Goal: Information Seeking & Learning: Learn about a topic

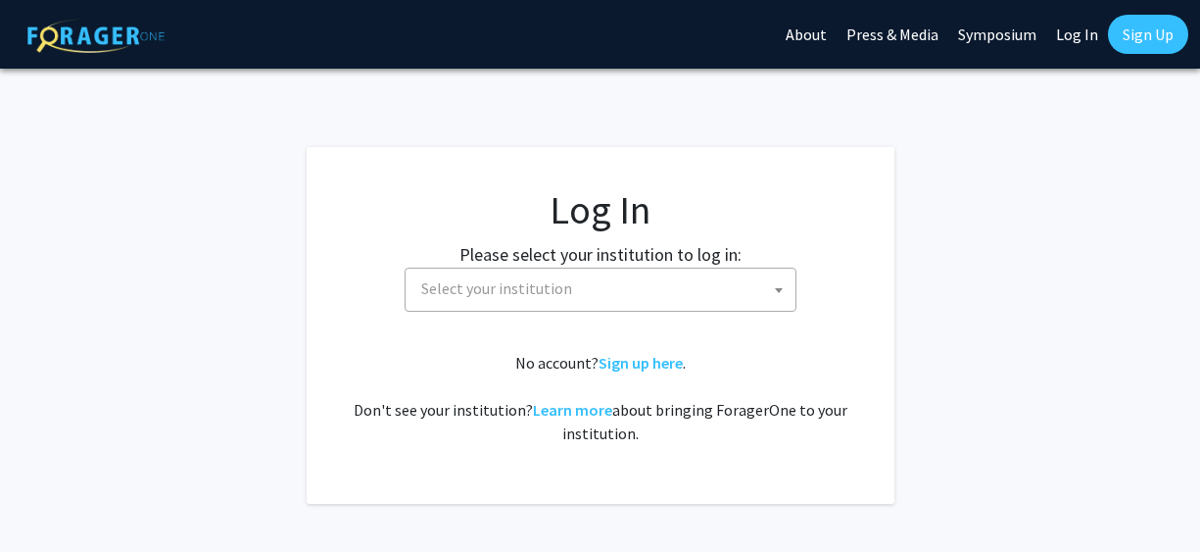
select select
click at [467, 307] on span "Select your institution" at bounding box center [605, 288] width 382 height 40
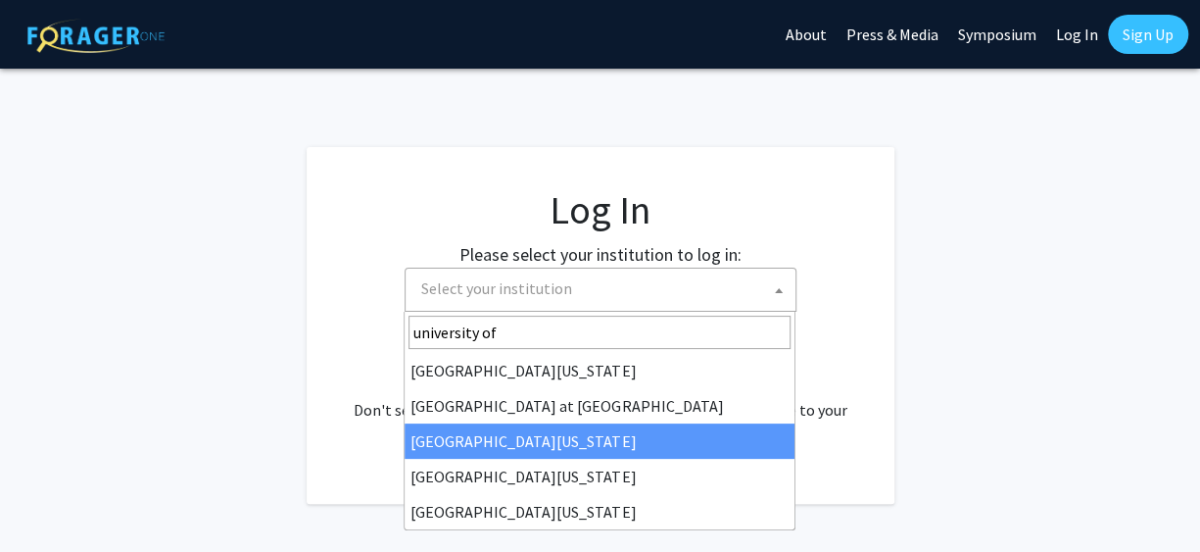
type input "university of"
select select "13"
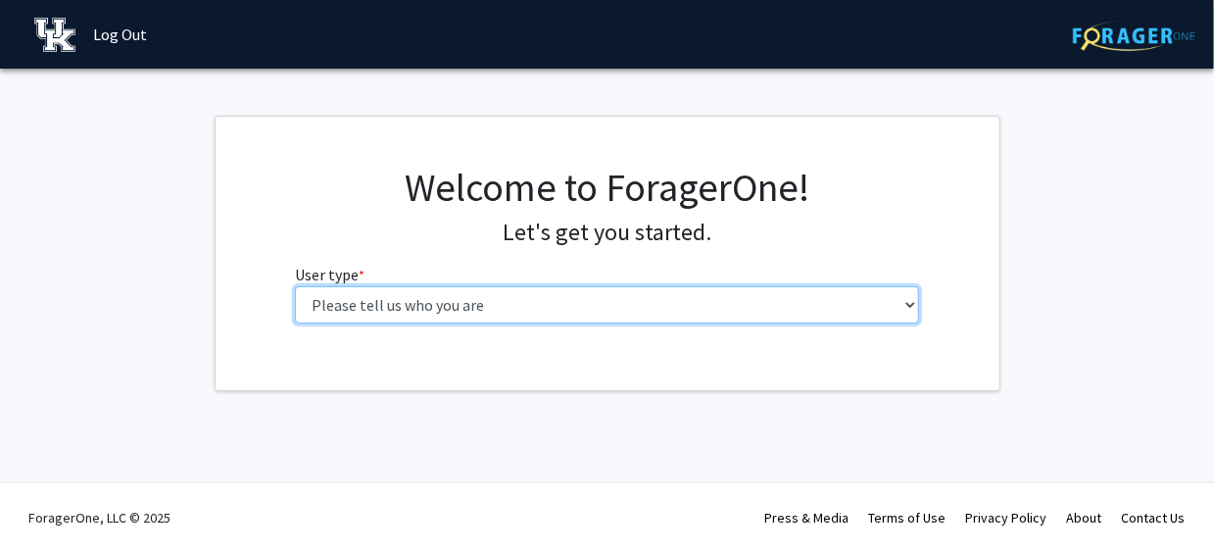
click at [573, 307] on select "Please tell us who you are Undergraduate Student Master's Student Doctoral Cand…" at bounding box center [607, 304] width 624 height 37
click at [574, 307] on select "Please tell us who you are Undergraduate Student Master's Student Doctoral Cand…" at bounding box center [607, 304] width 624 height 37
select select "1: undergrad"
click at [295, 286] on select "Please tell us who you are Undergraduate Student Master's Student Doctoral Cand…" at bounding box center [607, 304] width 624 height 37
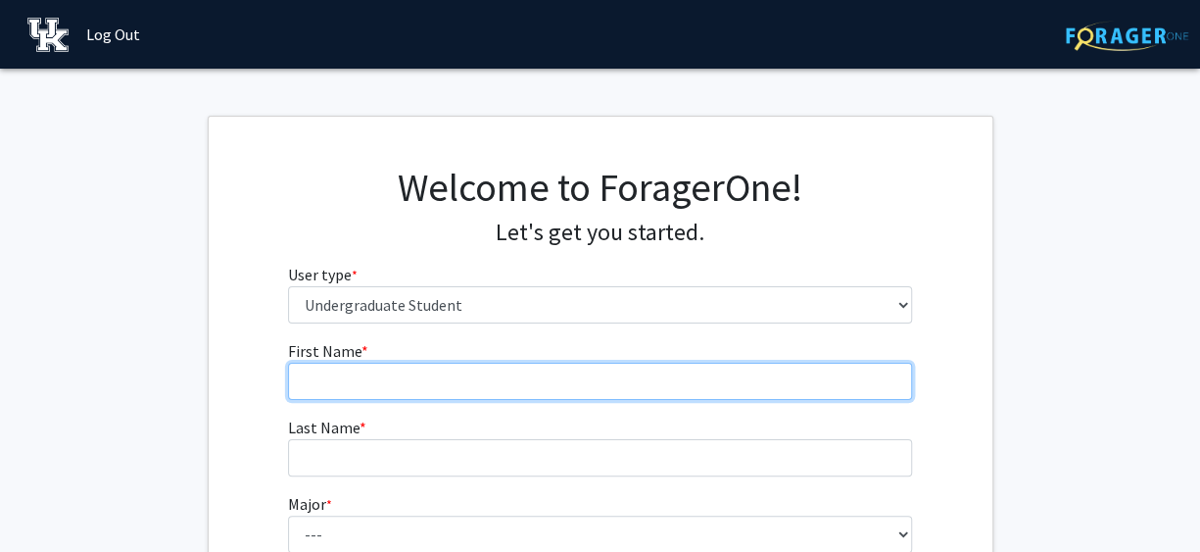
click at [491, 369] on input "First Name * required" at bounding box center [600, 381] width 624 height 37
type input "Aphelion"
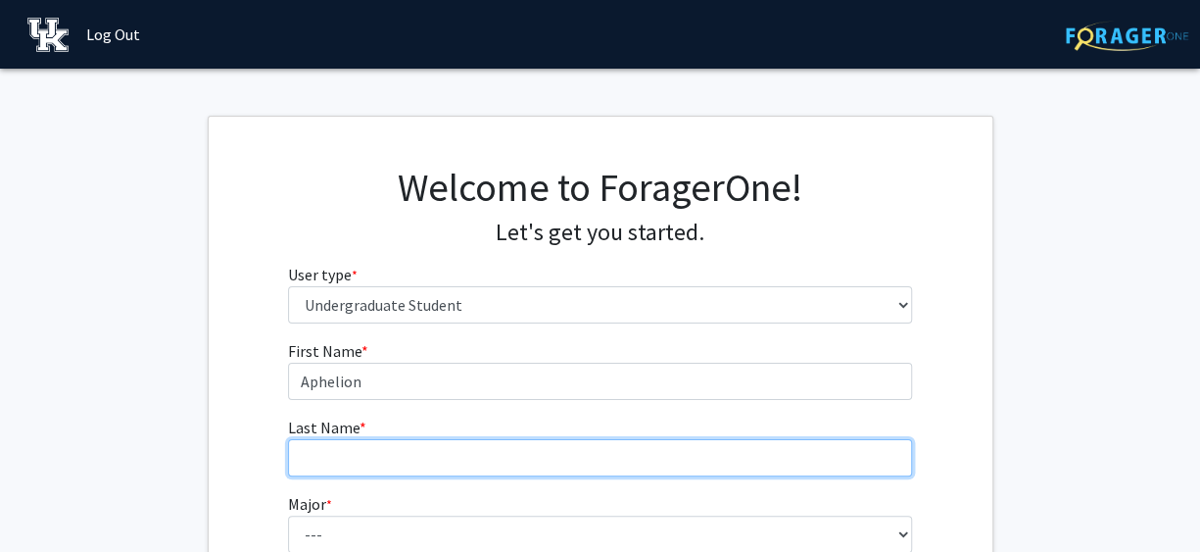
click at [439, 458] on input "Last Name * required" at bounding box center [600, 457] width 624 height 37
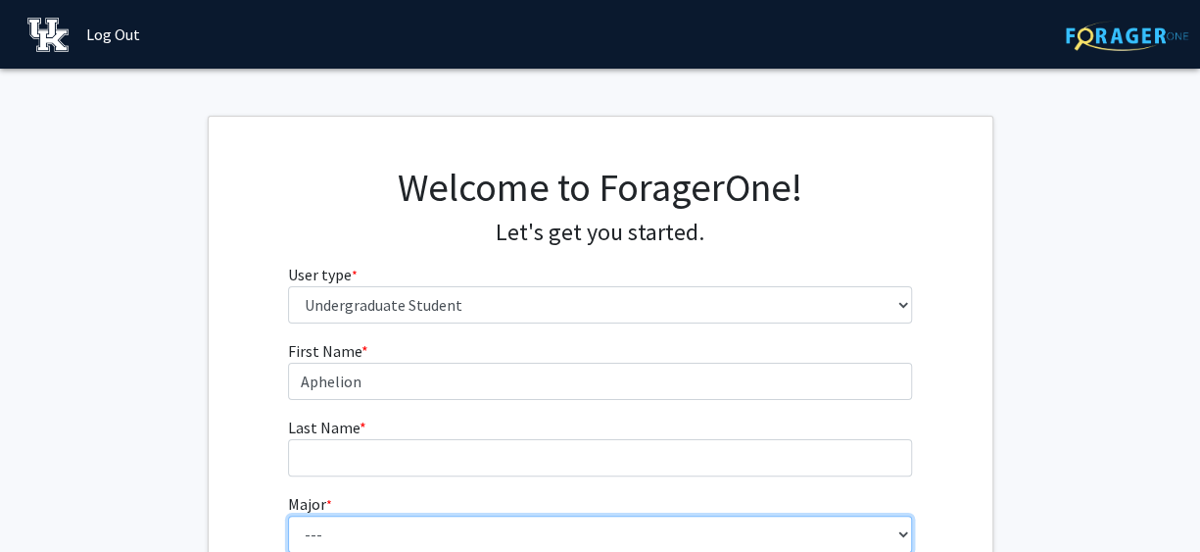
click at [405, 542] on select "--- Accounting Aerospace Engineering African American & Africana Studies Agricu…" at bounding box center [600, 533] width 624 height 37
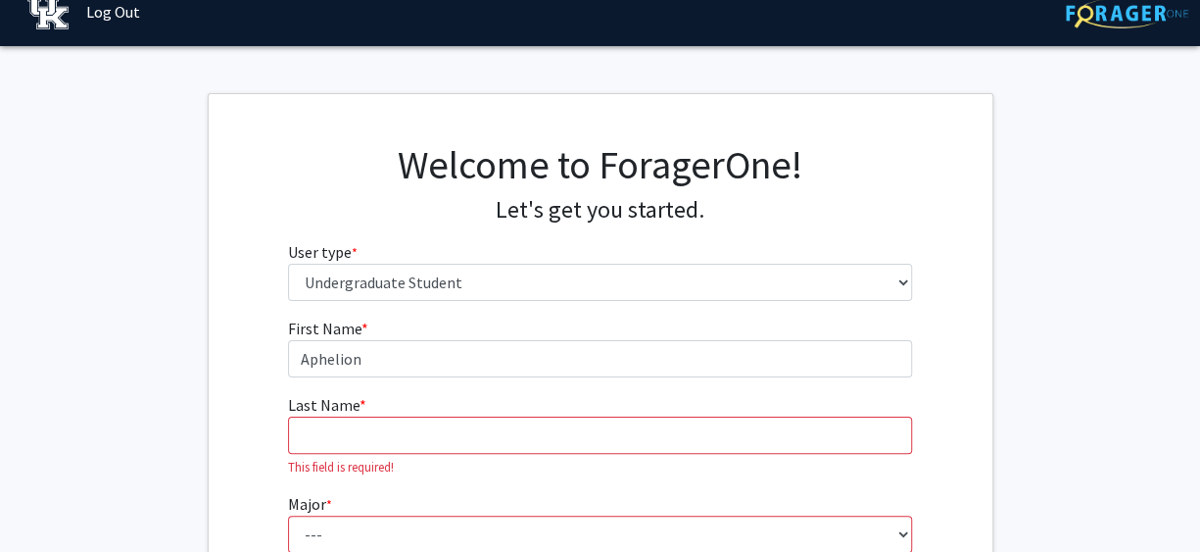
click at [203, 494] on fg-get-started "Welcome to ForagerOne! Let's get you started. User type * required Please tell …" at bounding box center [600, 502] width 1200 height 818
click at [338, 429] on input "Last Name * required" at bounding box center [600, 434] width 624 height 37
type input "[PERSON_NAME]"
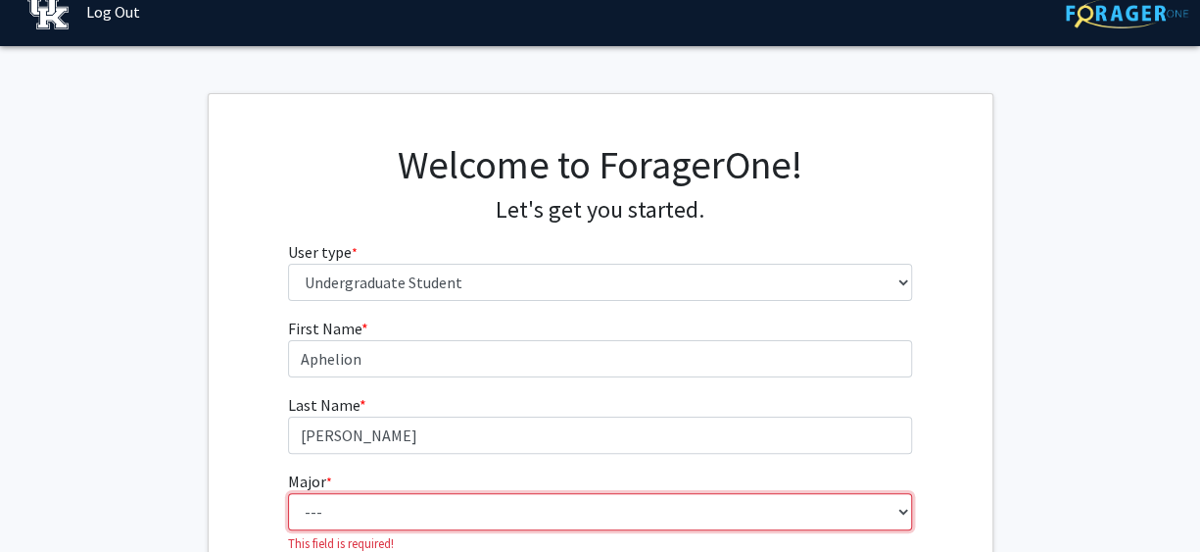
click at [364, 498] on select "--- Accounting Aerospace Engineering African American & Africana Studies Agricu…" at bounding box center [600, 511] width 624 height 37
select select "16: 853"
click at [288, 493] on select "--- Accounting Aerospace Engineering African American & Africana Studies Agricu…" at bounding box center [600, 511] width 624 height 37
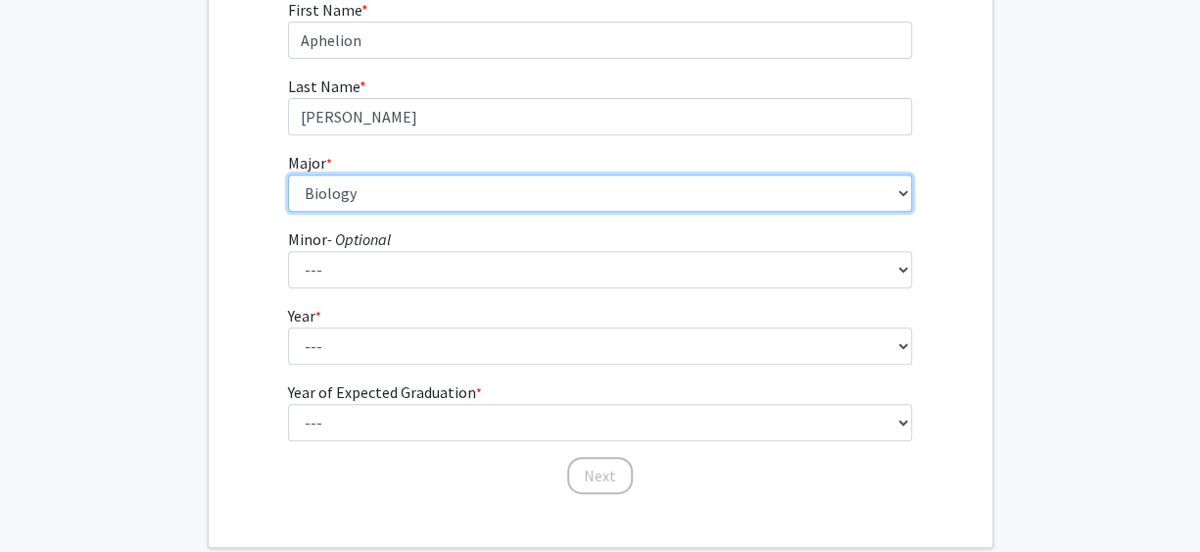
scroll to position [415, 0]
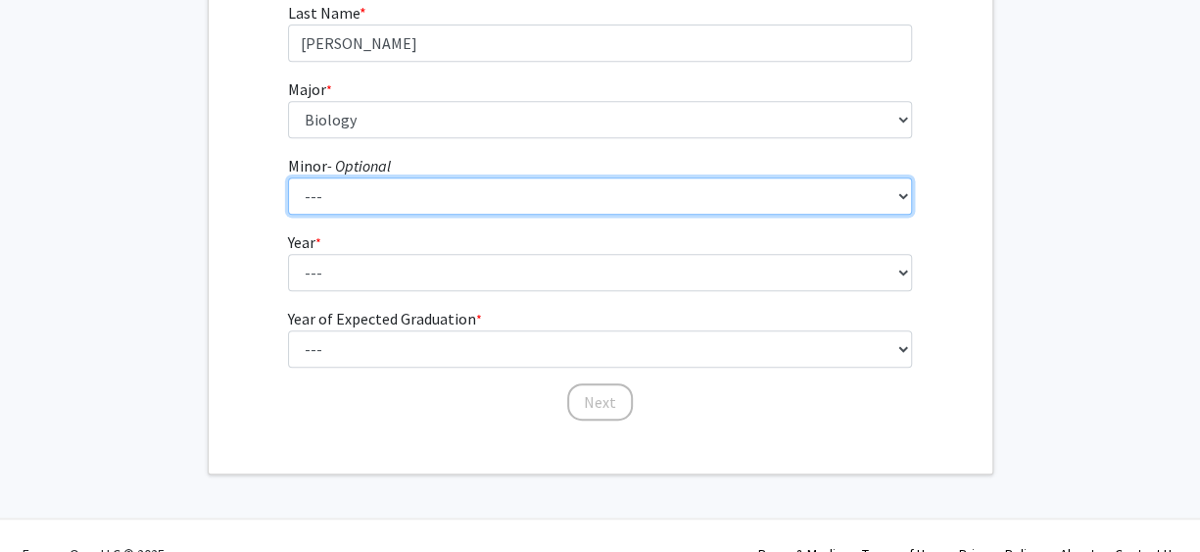
click at [335, 213] on select "--- African American & Africana Studies Agricultural Economics American Studies…" at bounding box center [600, 195] width 624 height 37
click at [338, 211] on select "--- African American & Africana Studies Agricultural Economics American Studies…" at bounding box center [600, 195] width 624 height 37
select select "52: 704"
click at [288, 177] on select "--- African American & Africana Studies Agricultural Economics American Studies…" at bounding box center [600, 195] width 624 height 37
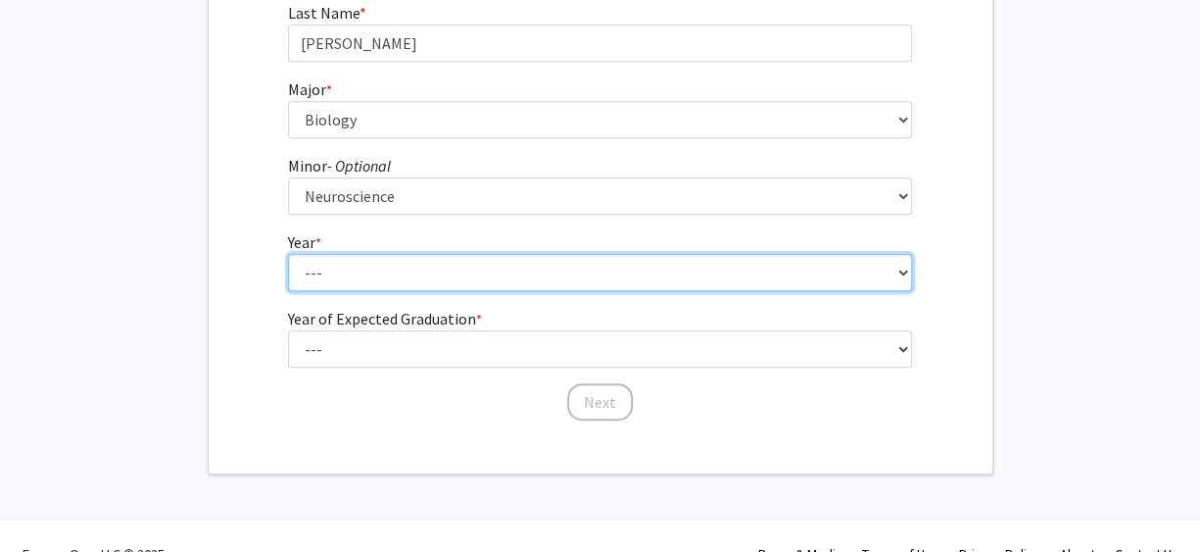
click at [610, 278] on select "--- First-year Sophomore Junior Senior Postbaccalaureate Certificate" at bounding box center [600, 272] width 624 height 37
select select "2: sophomore"
click at [288, 254] on select "--- First-year Sophomore Junior Senior Postbaccalaureate Certificate" at bounding box center [600, 272] width 624 height 37
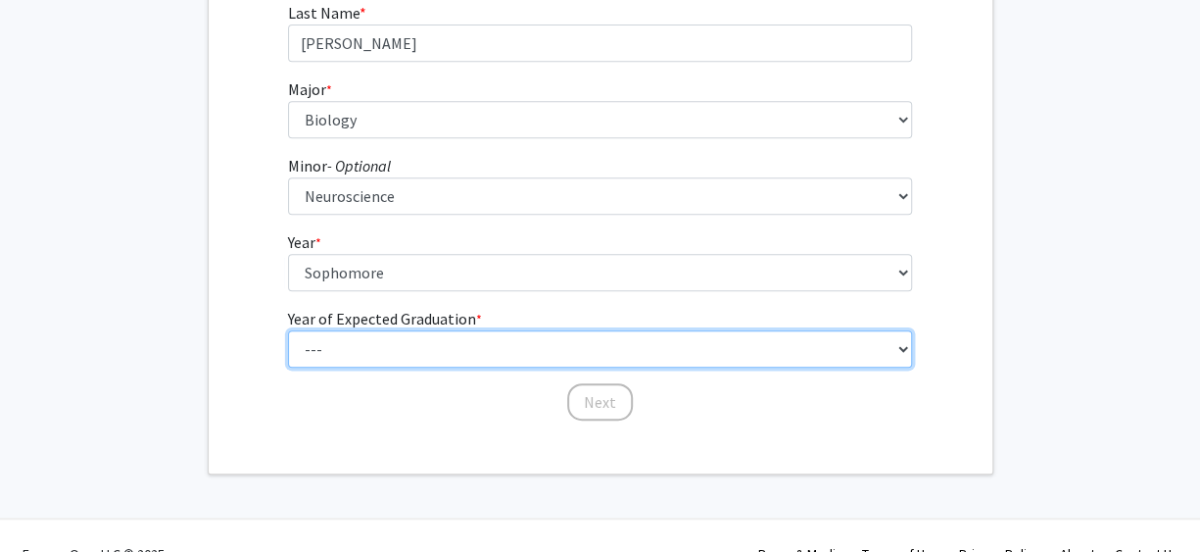
click at [504, 344] on select "--- 2025 2026 2027 2028 2029 2030 2031 2032 2033 2034" at bounding box center [600, 348] width 624 height 37
select select "5: 2029"
click at [288, 330] on select "--- 2025 2026 2027 2028 2029 2030 2031 2032 2033 2034" at bounding box center [600, 348] width 624 height 37
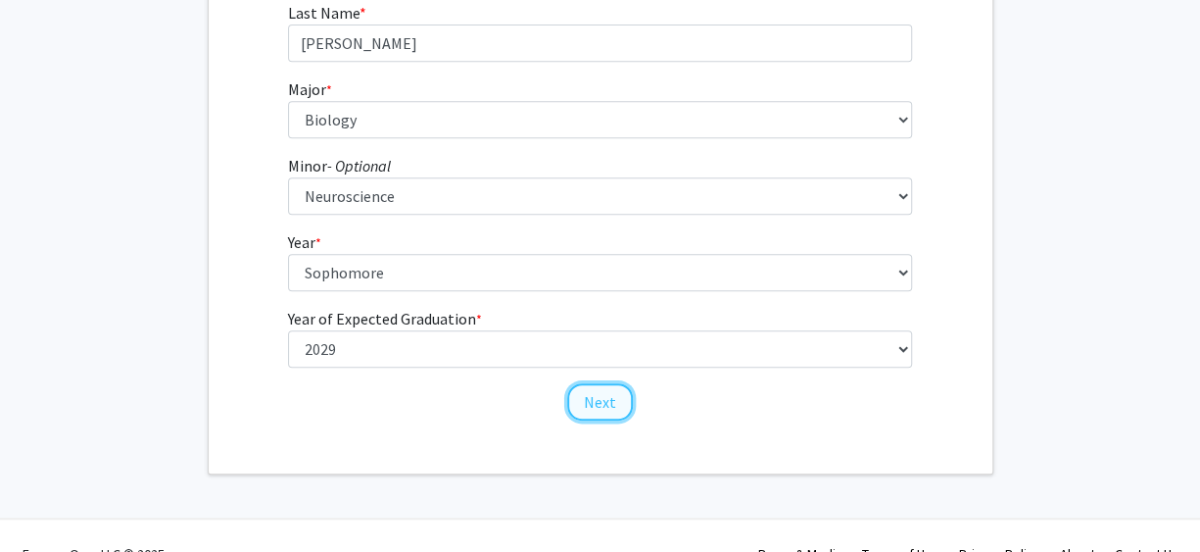
click at [573, 411] on button "Next" at bounding box center [600, 401] width 66 height 37
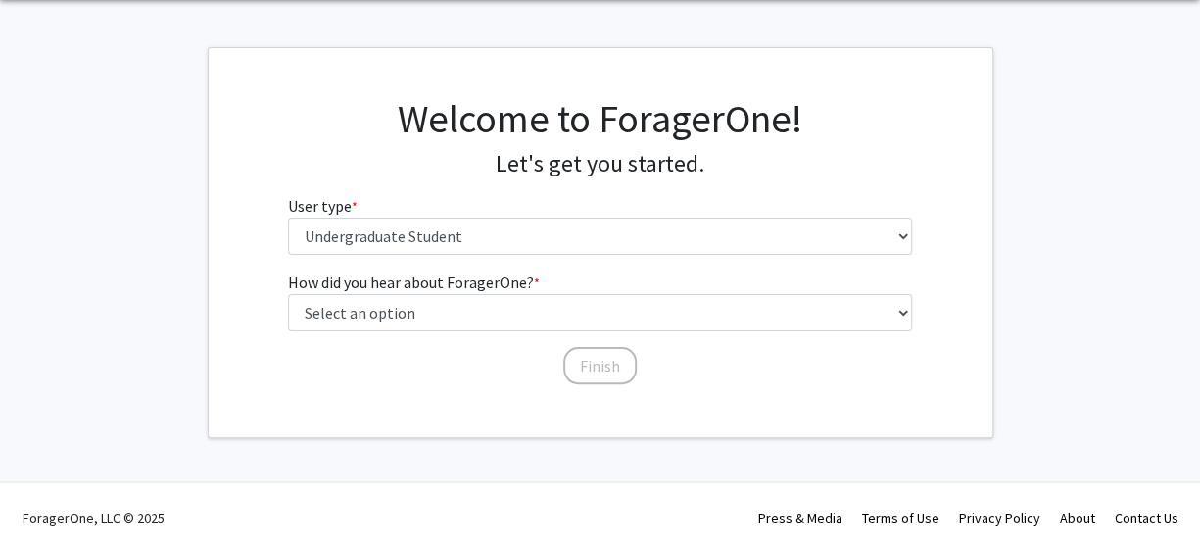
scroll to position [0, 0]
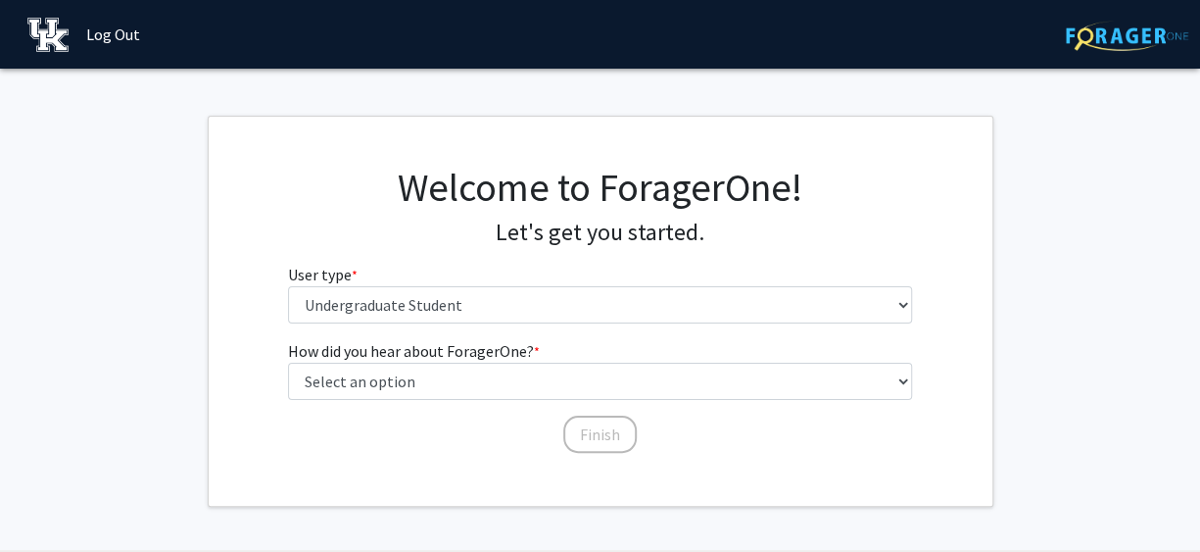
click at [528, 358] on label "How did you hear about ForagerOne? * required" at bounding box center [414, 351] width 252 height 24
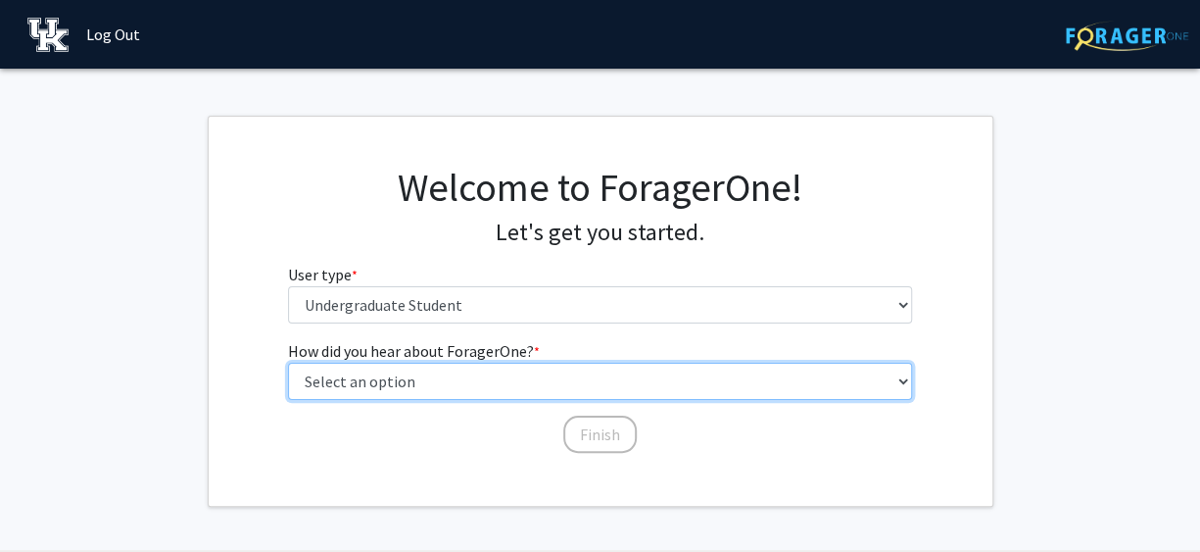
click at [528, 363] on select "Select an option Peer/student recommendation Faculty/staff recommendation Unive…" at bounding box center [600, 381] width 624 height 37
click at [533, 371] on select "Select an option Peer/student recommendation Faculty/staff recommendation Unive…" at bounding box center [600, 381] width 624 height 37
select select "3: university_website"
click at [288, 363] on select "Select an option Peer/student recommendation Faculty/staff recommendation Unive…" at bounding box center [600, 381] width 624 height 37
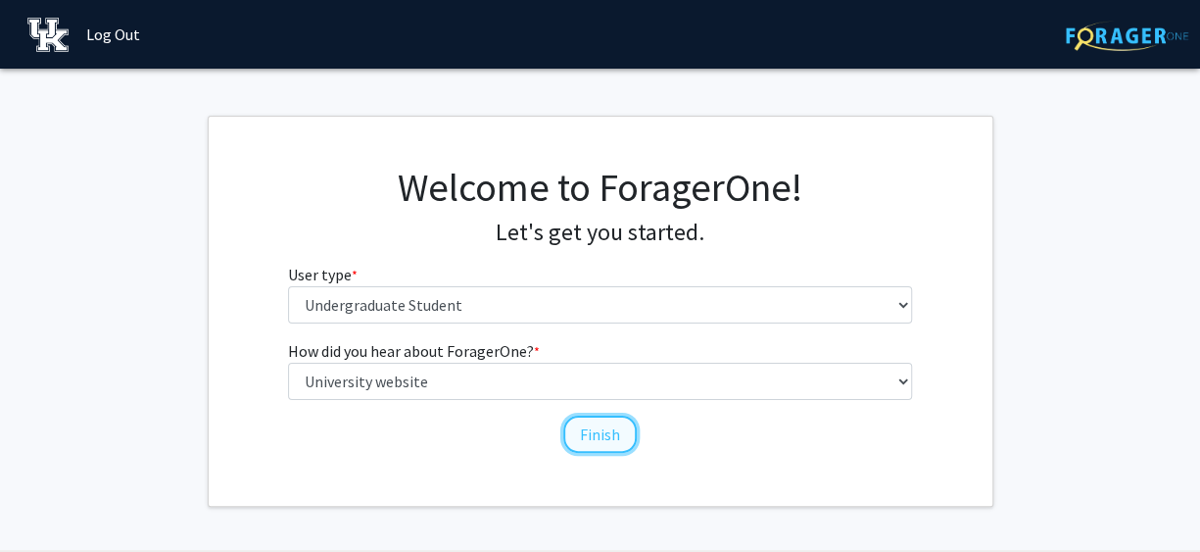
click at [589, 442] on button "Finish" at bounding box center [599, 433] width 73 height 37
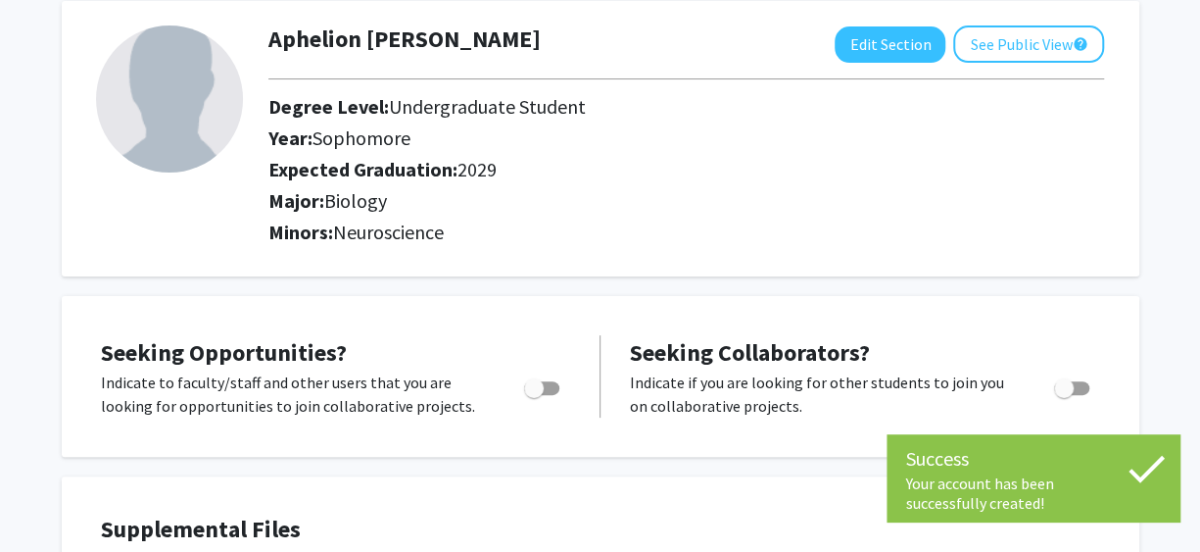
scroll to position [392, 0]
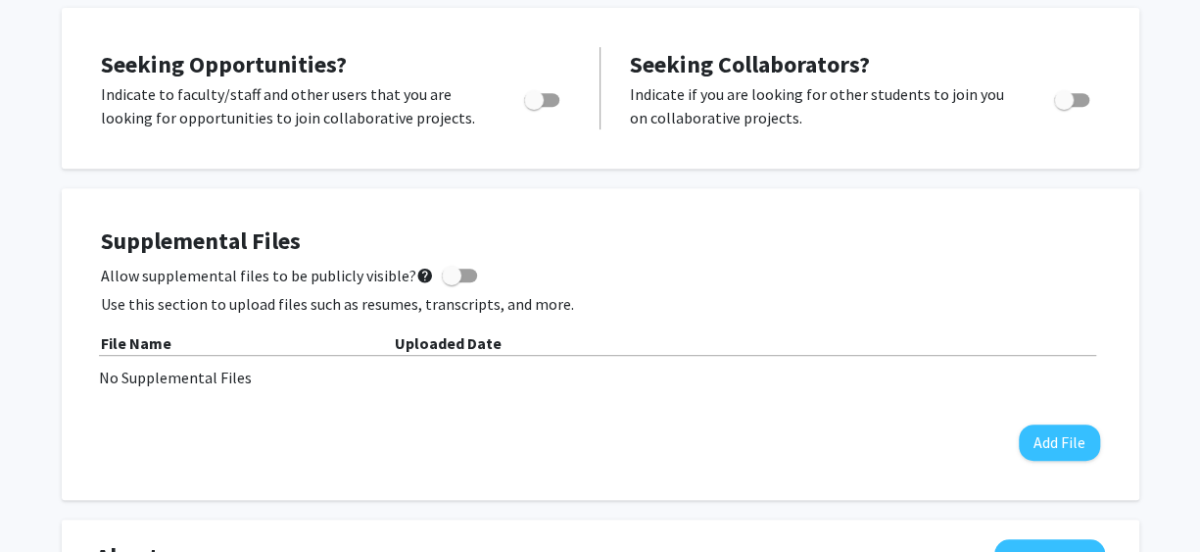
click at [536, 94] on span "Toggle" at bounding box center [534, 100] width 20 height 20
click at [534, 107] on input "Are you actively seeking opportunities?" at bounding box center [533, 107] width 1 height 1
checkbox input "true"
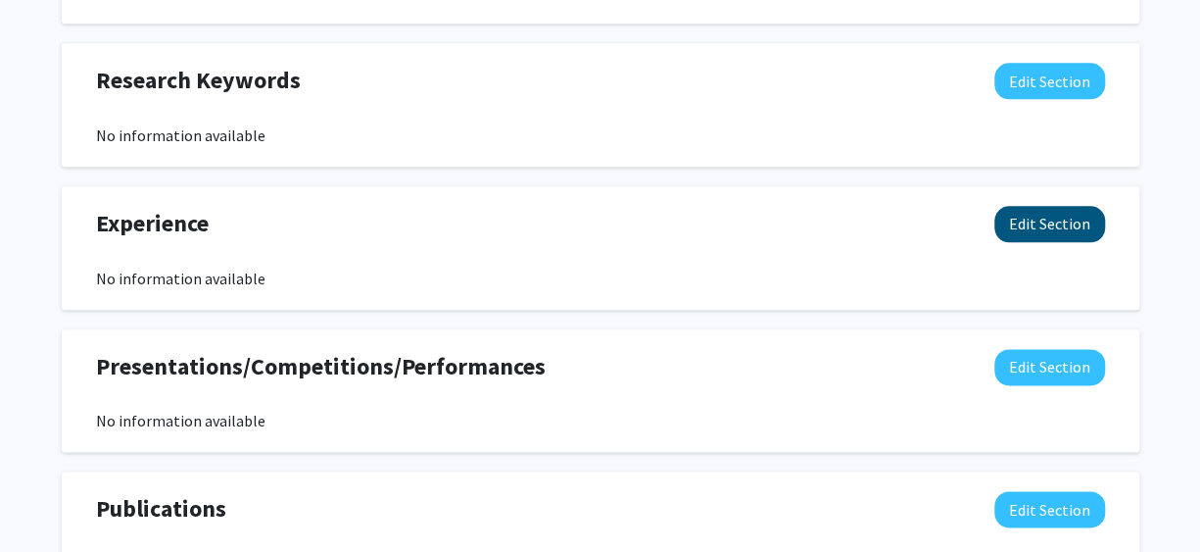
scroll to position [980, 0]
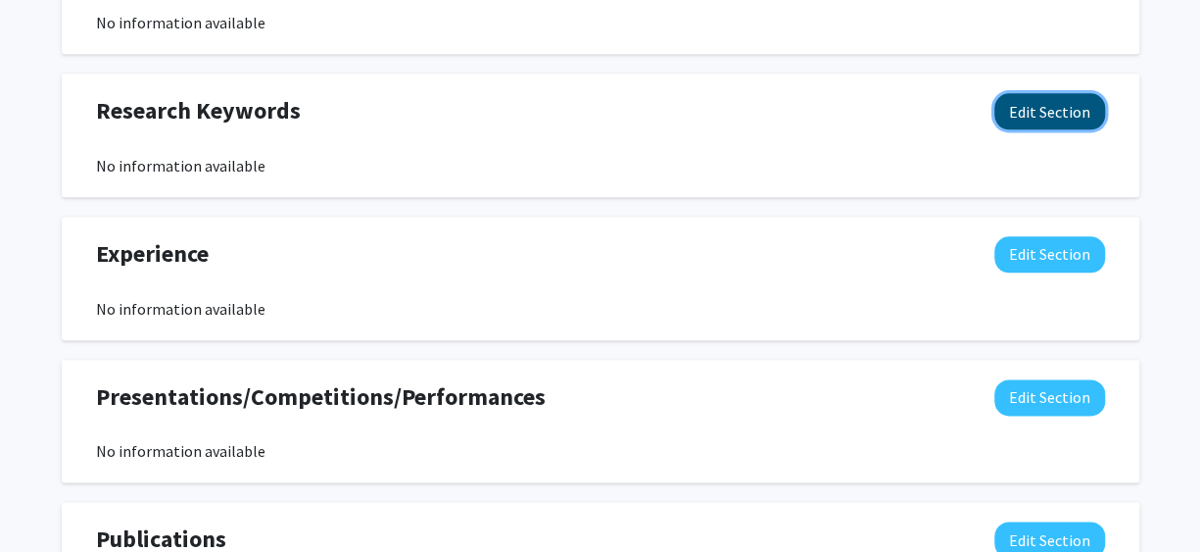
click at [1063, 118] on button "Edit Section" at bounding box center [1050, 111] width 111 height 36
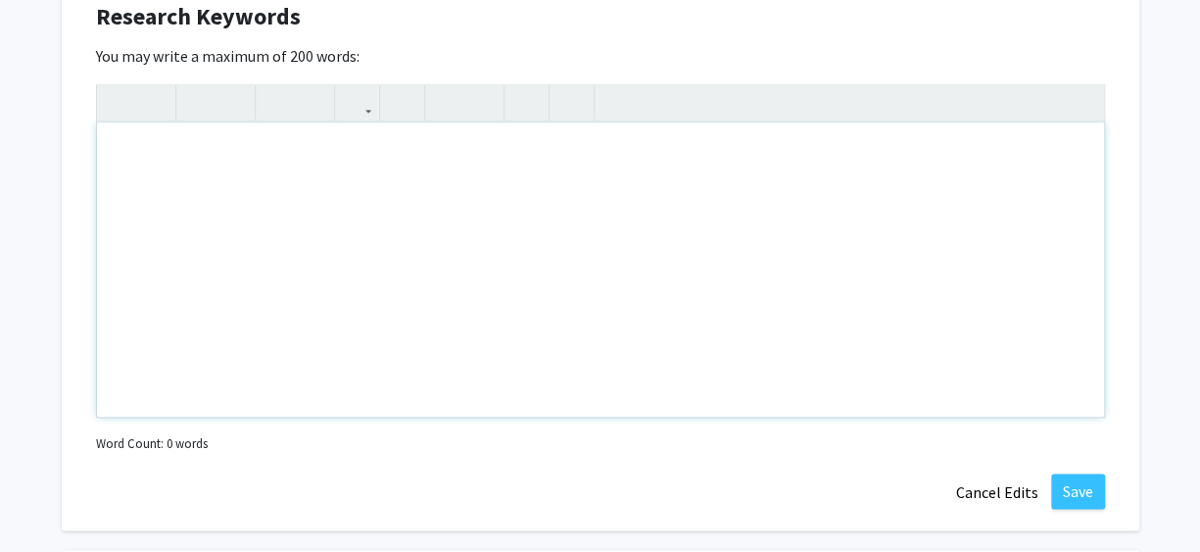
scroll to position [1274, 0]
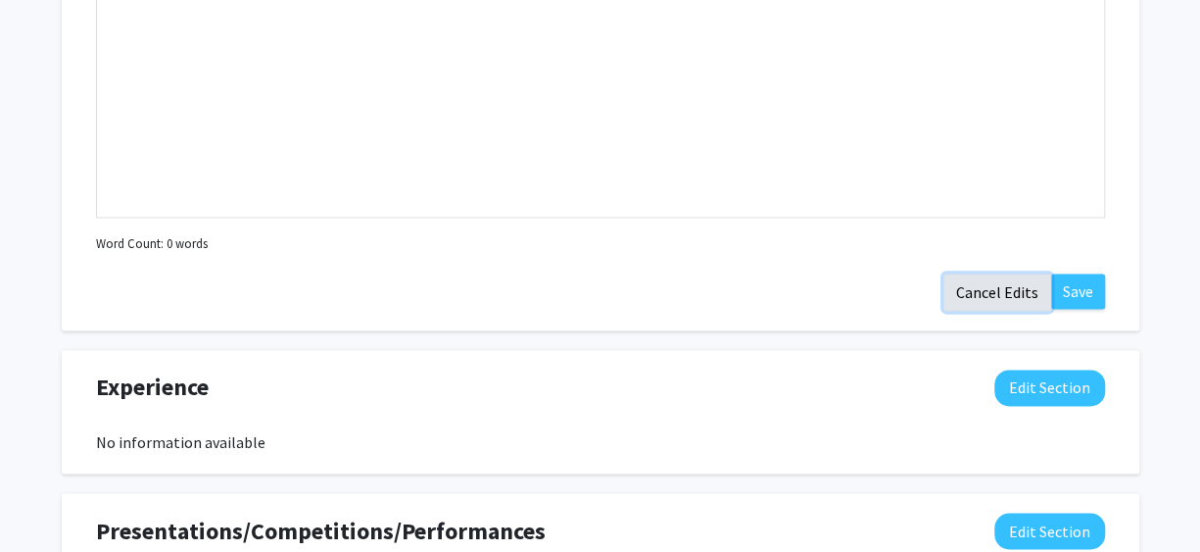
click at [1041, 291] on button "Cancel Edits" at bounding box center [998, 291] width 108 height 37
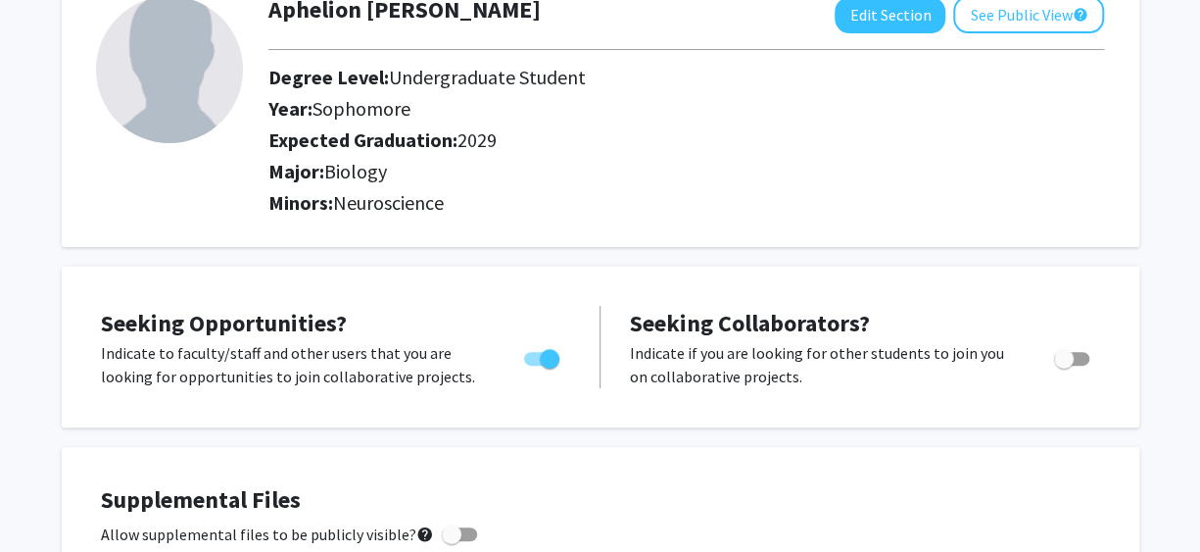
scroll to position [0, 0]
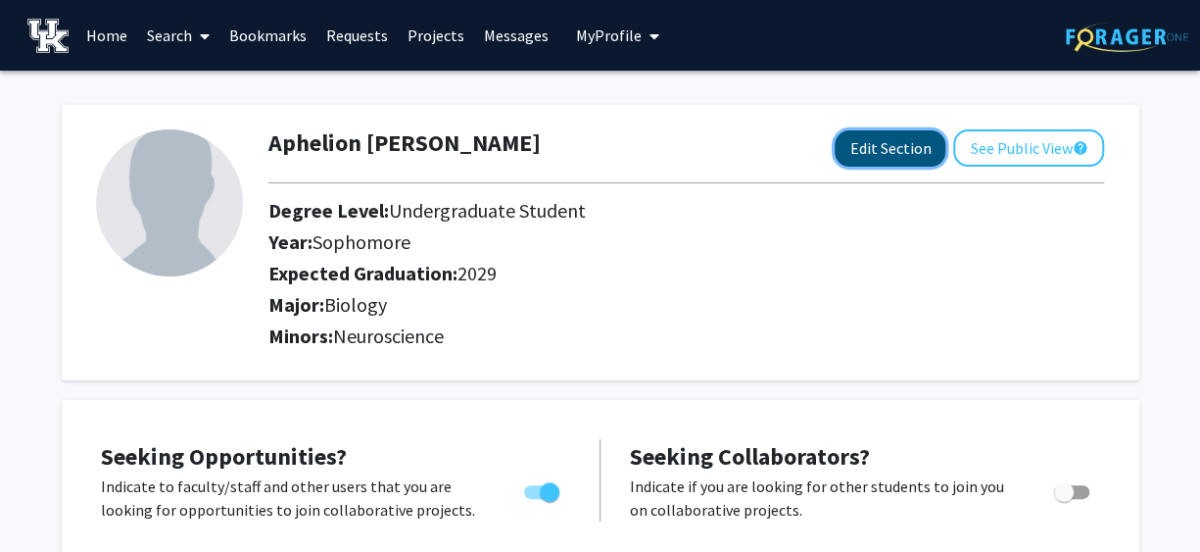
click at [865, 160] on button "Edit Section" at bounding box center [890, 148] width 111 height 36
select select "sophomore"
select select "2029"
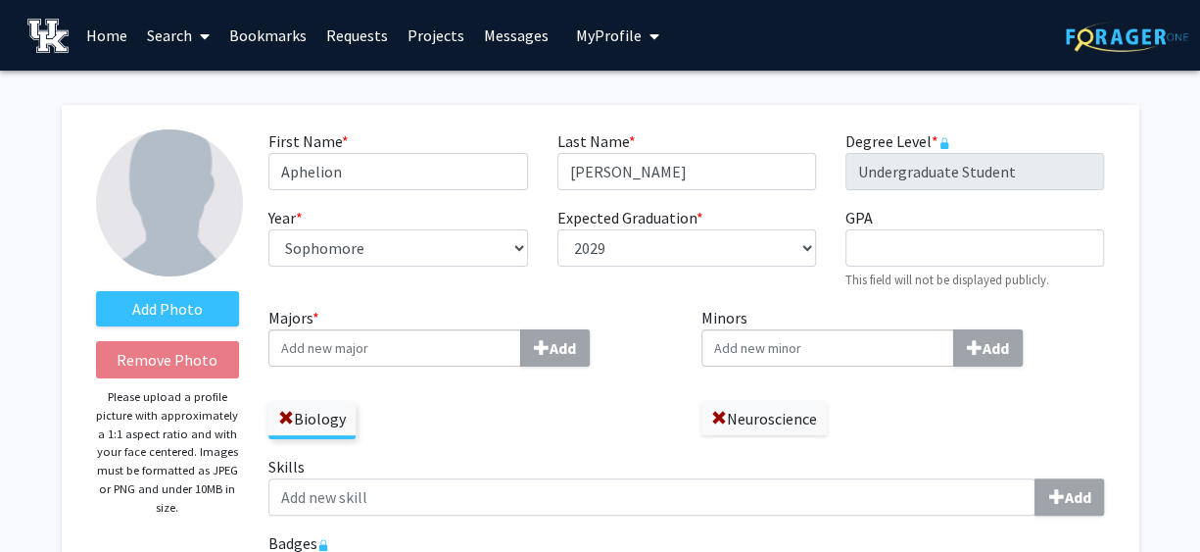
click at [847, 338] on input "Minors Add" at bounding box center [828, 347] width 253 height 37
type input "R"
type input "M"
type input "Russian Studies"
click at [1004, 348] on b "Add" at bounding box center [996, 348] width 26 height 20
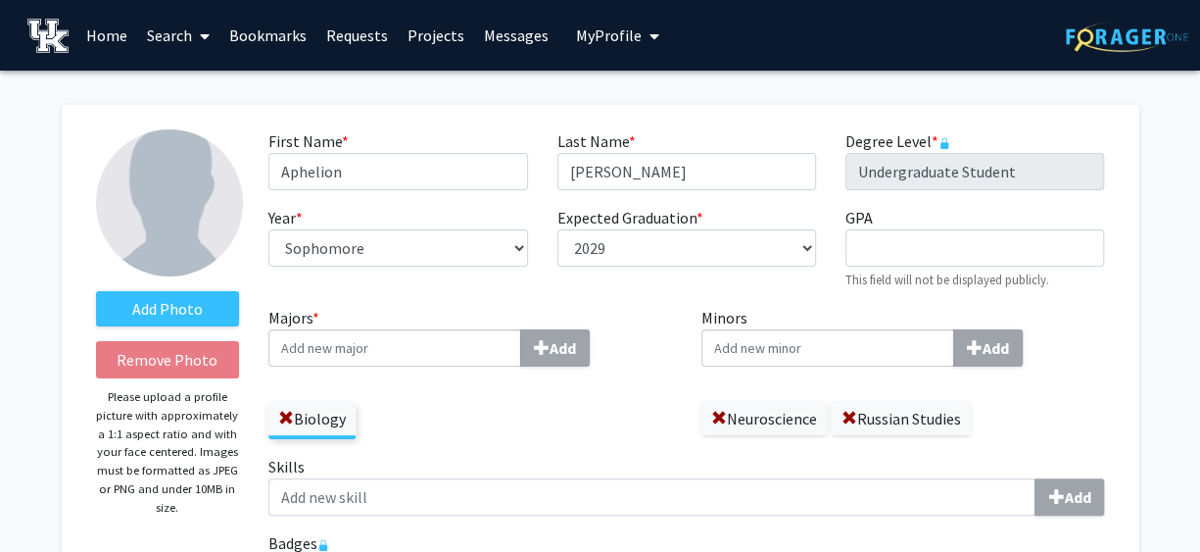
click at [469, 430] on div "Biology" at bounding box center [470, 410] width 404 height 57
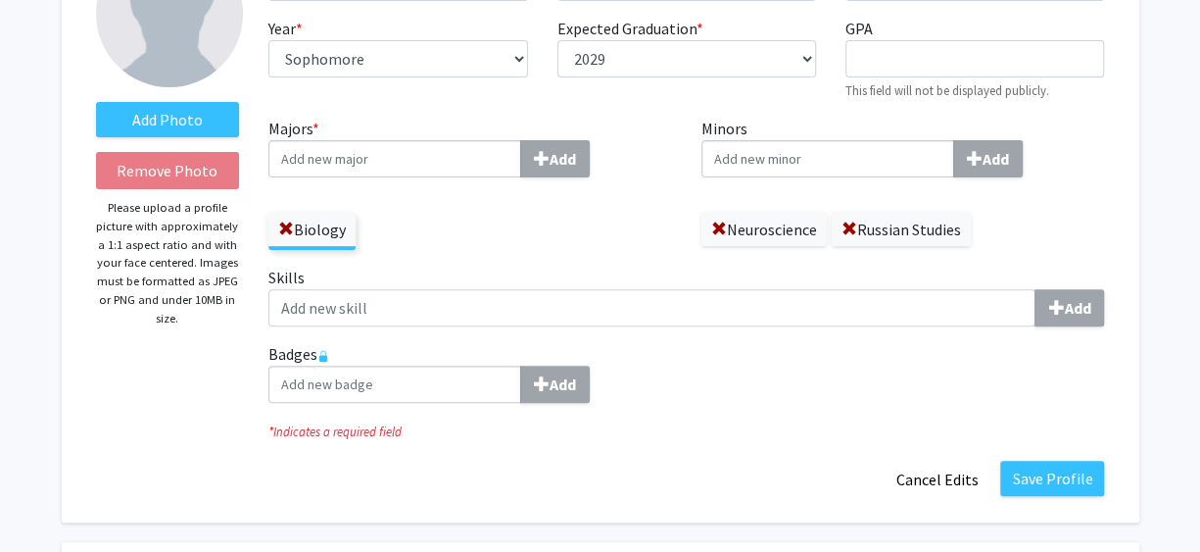
scroll to position [196, 0]
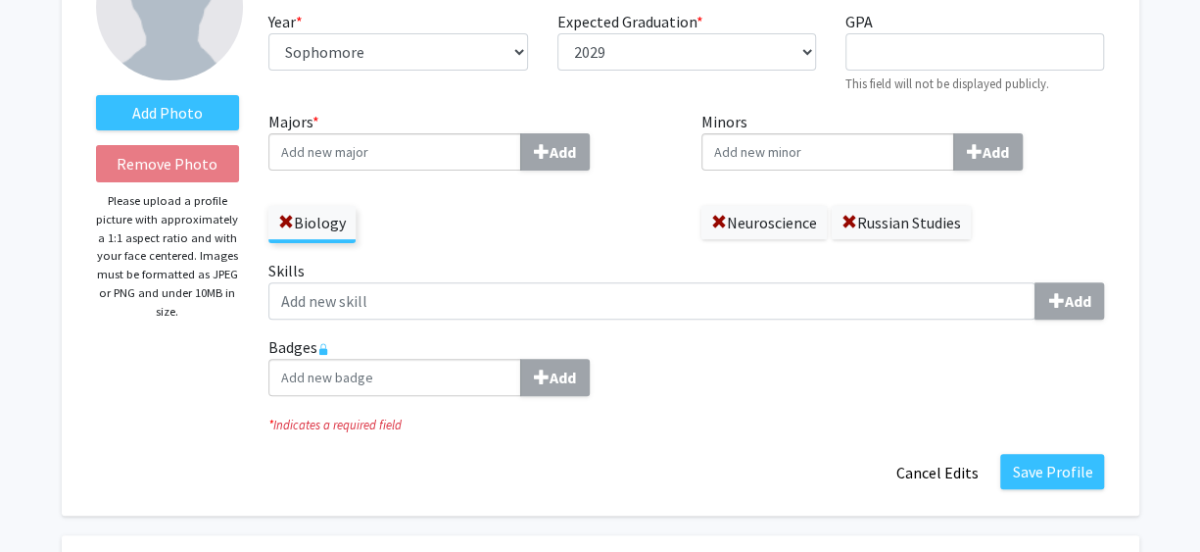
click at [621, 328] on div "Skills Add" at bounding box center [686, 297] width 865 height 76
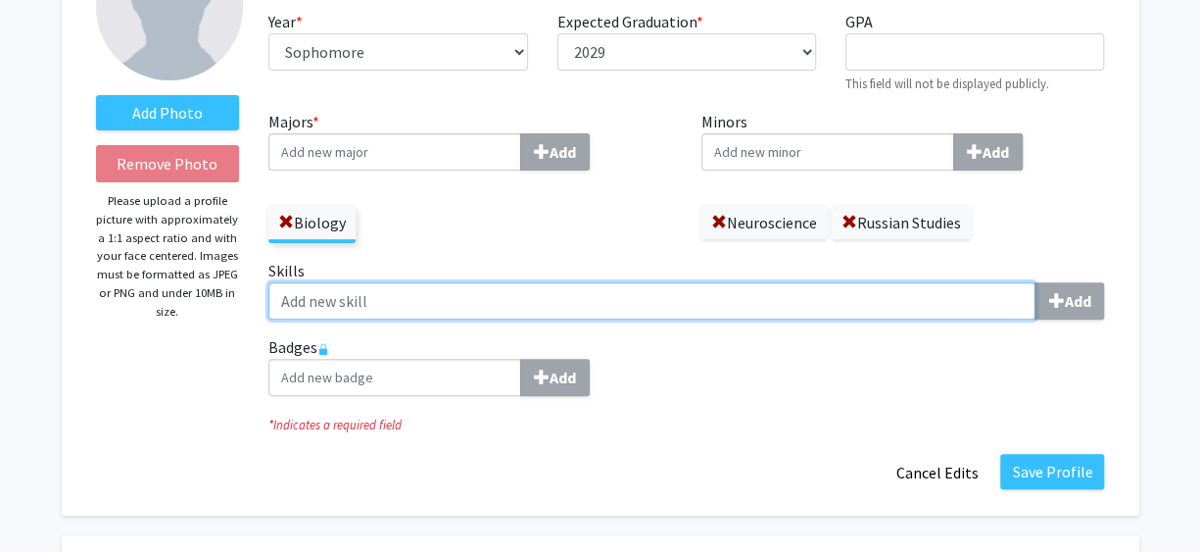
click at [638, 312] on input "Skills Add" at bounding box center [651, 300] width 767 height 37
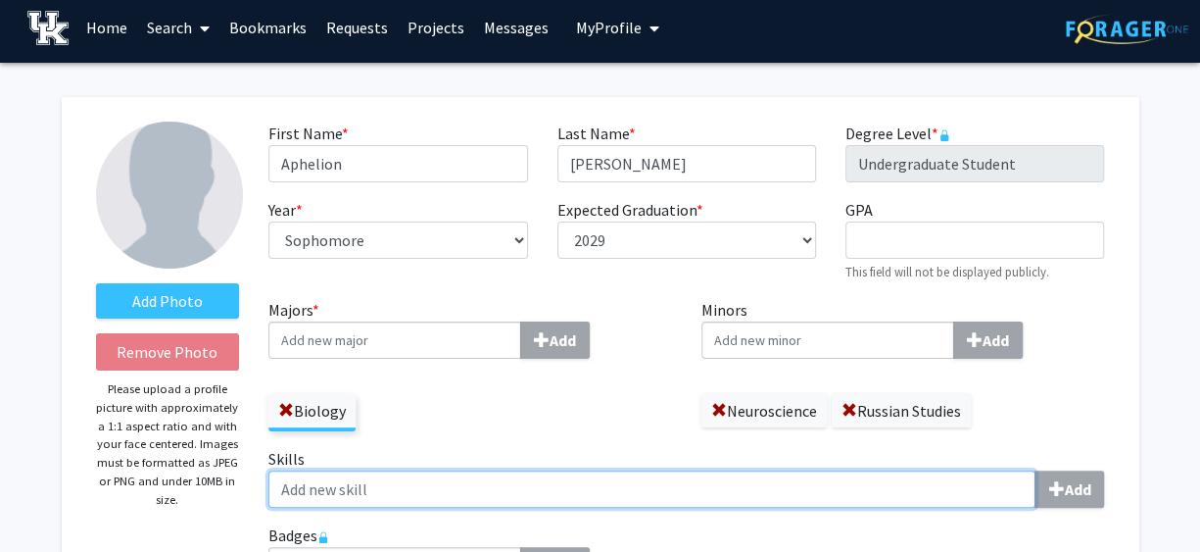
scroll to position [0, 0]
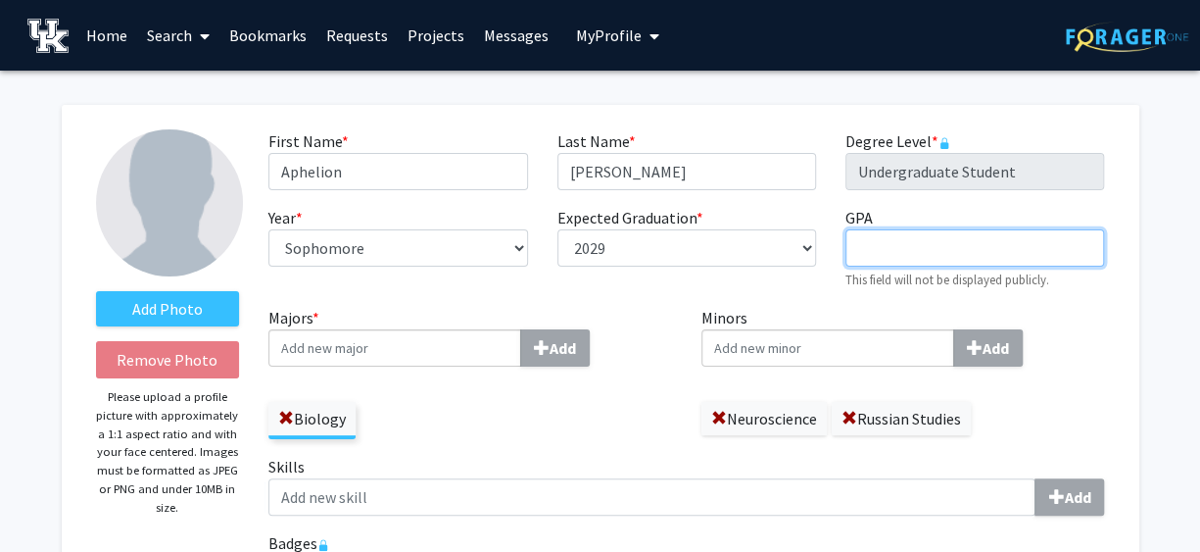
click at [1020, 252] on input "GPA required" at bounding box center [975, 247] width 259 height 37
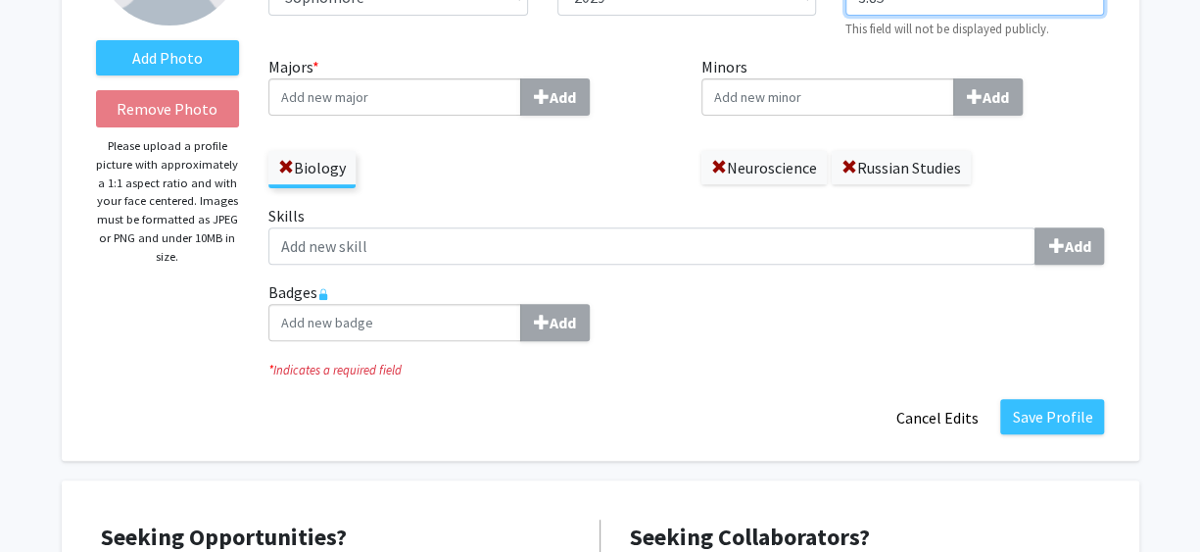
scroll to position [294, 0]
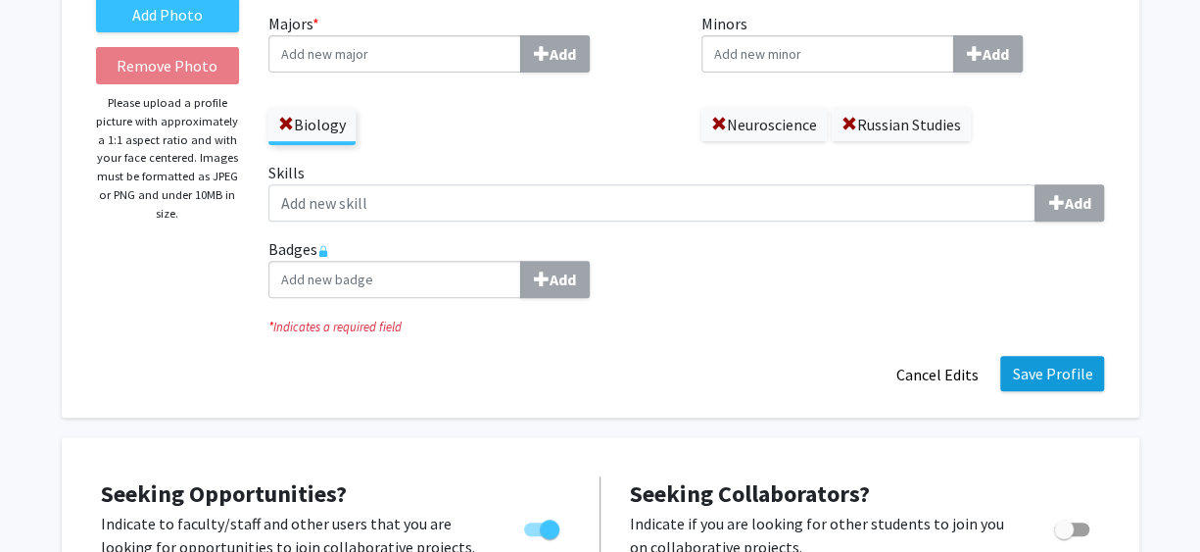
type input "3.85"
click at [1077, 362] on button "Save Profile" at bounding box center [1052, 373] width 104 height 35
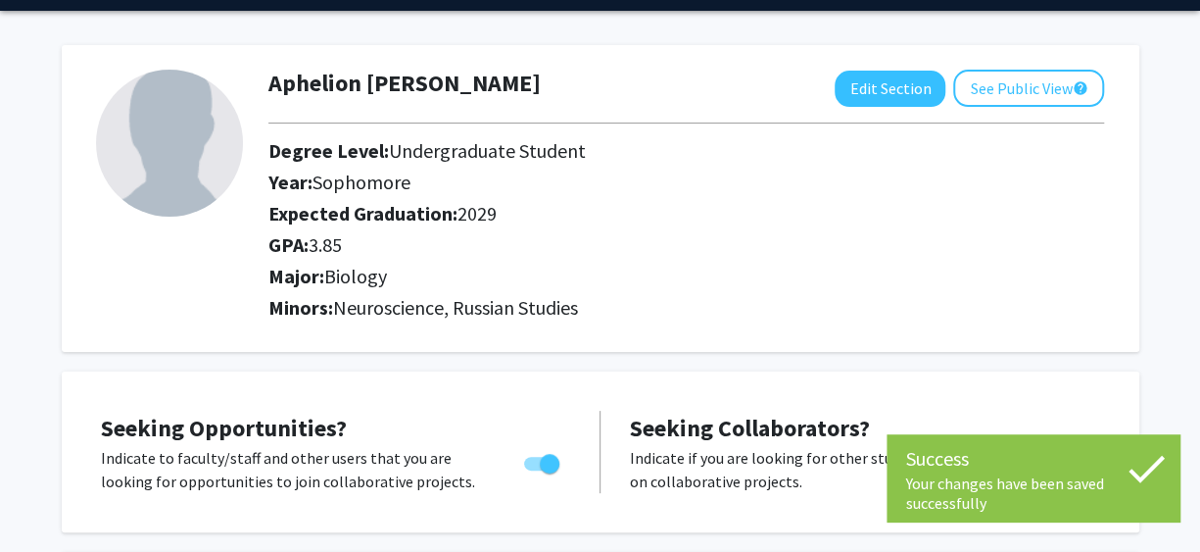
scroll to position [0, 0]
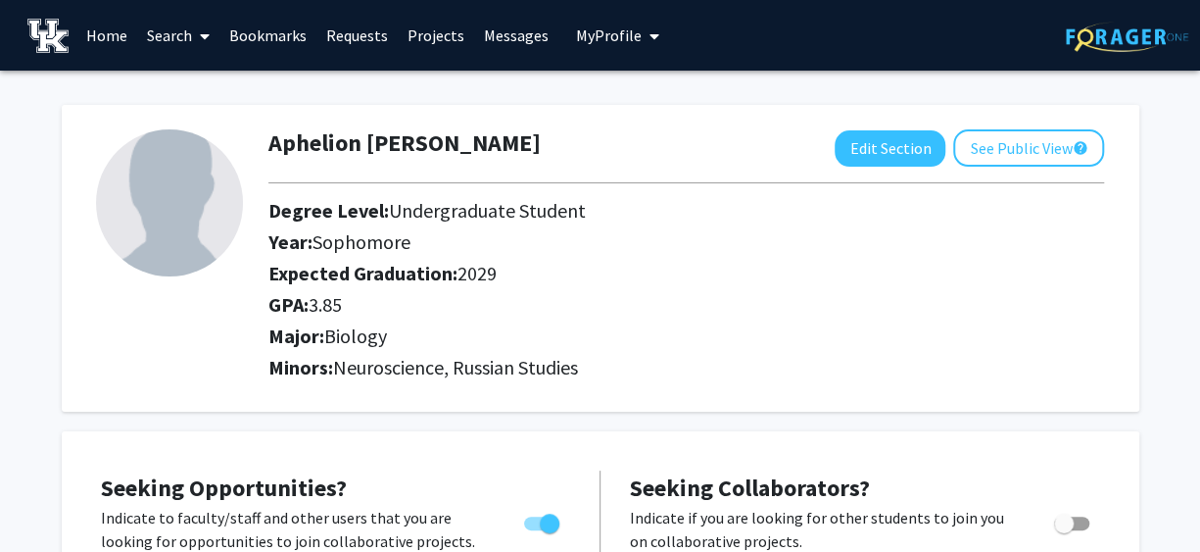
click at [452, 34] on link "Projects" at bounding box center [436, 35] width 76 height 69
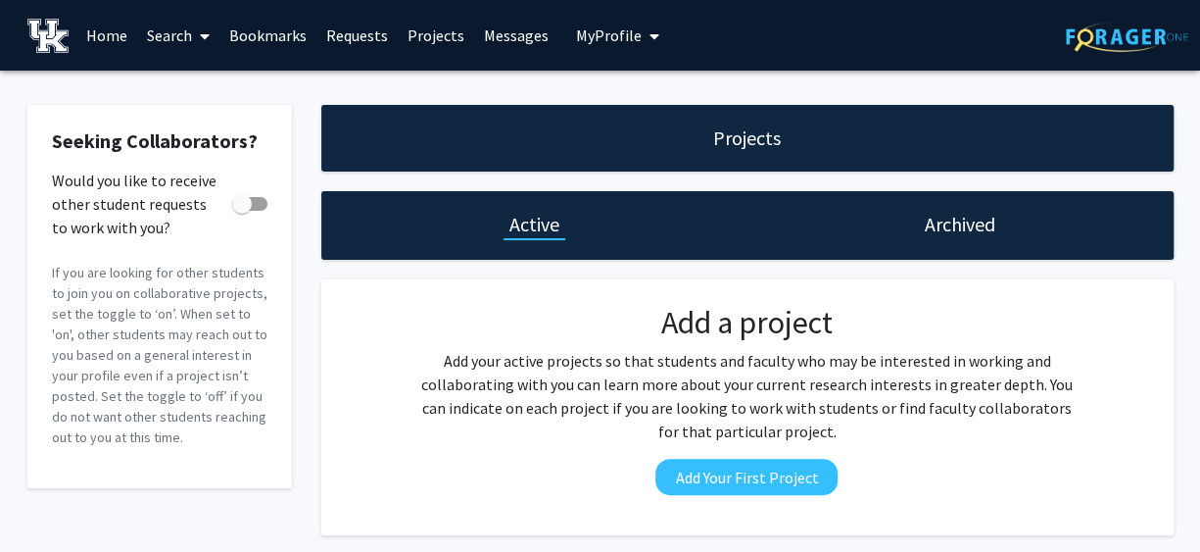
click at [373, 47] on link "Requests" at bounding box center [357, 35] width 81 height 69
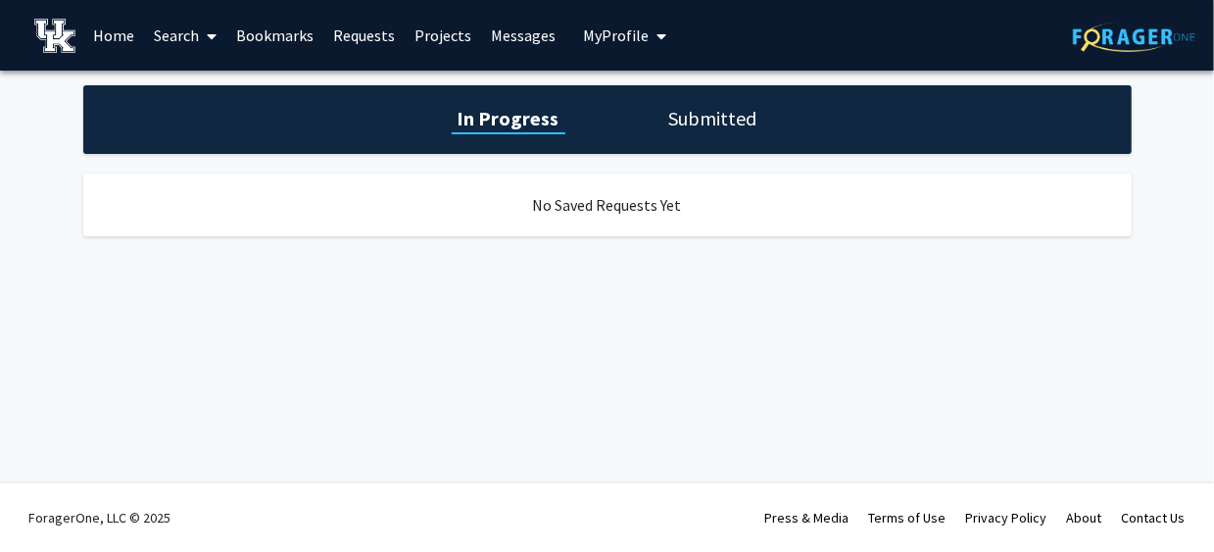
click at [589, 41] on span "My Profile" at bounding box center [616, 35] width 66 height 20
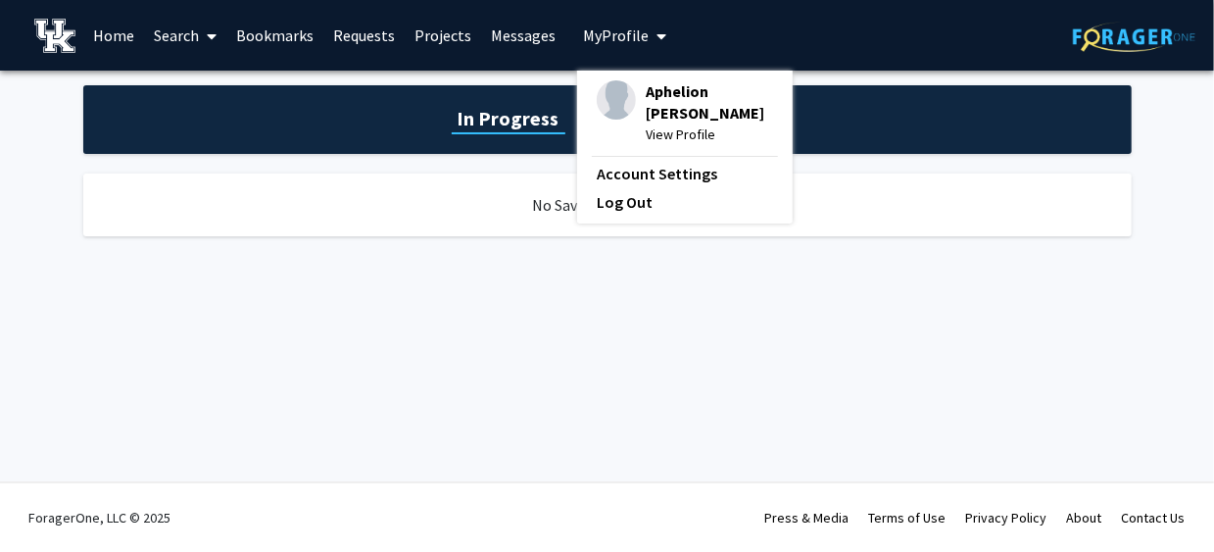
click at [588, 43] on span "My Profile" at bounding box center [616, 35] width 66 height 20
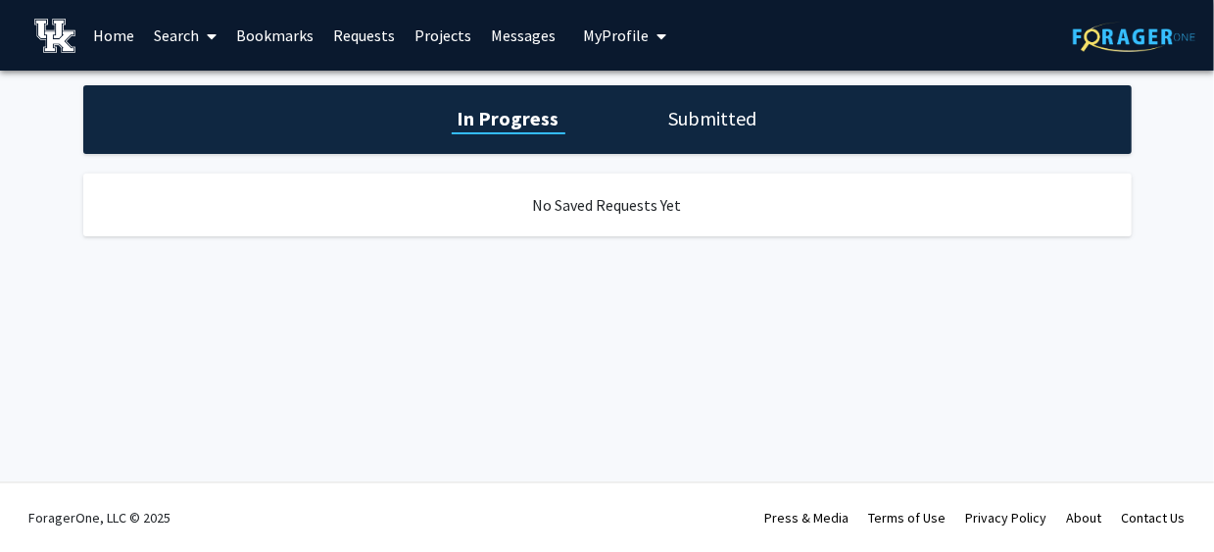
click at [168, 52] on link "Search" at bounding box center [185, 35] width 82 height 69
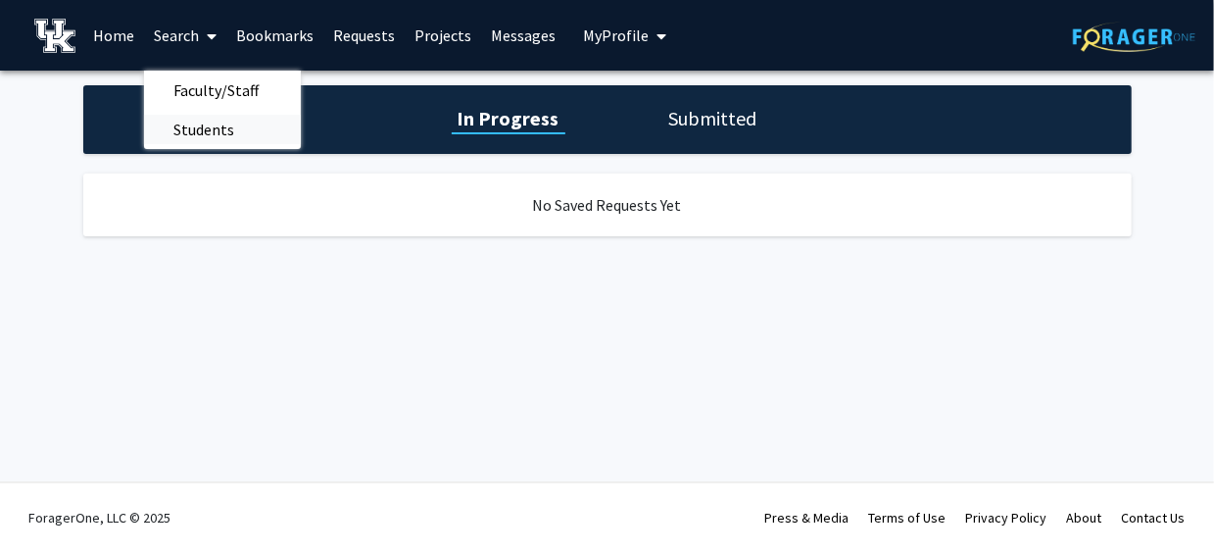
click at [230, 125] on span "Students" at bounding box center [204, 129] width 120 height 39
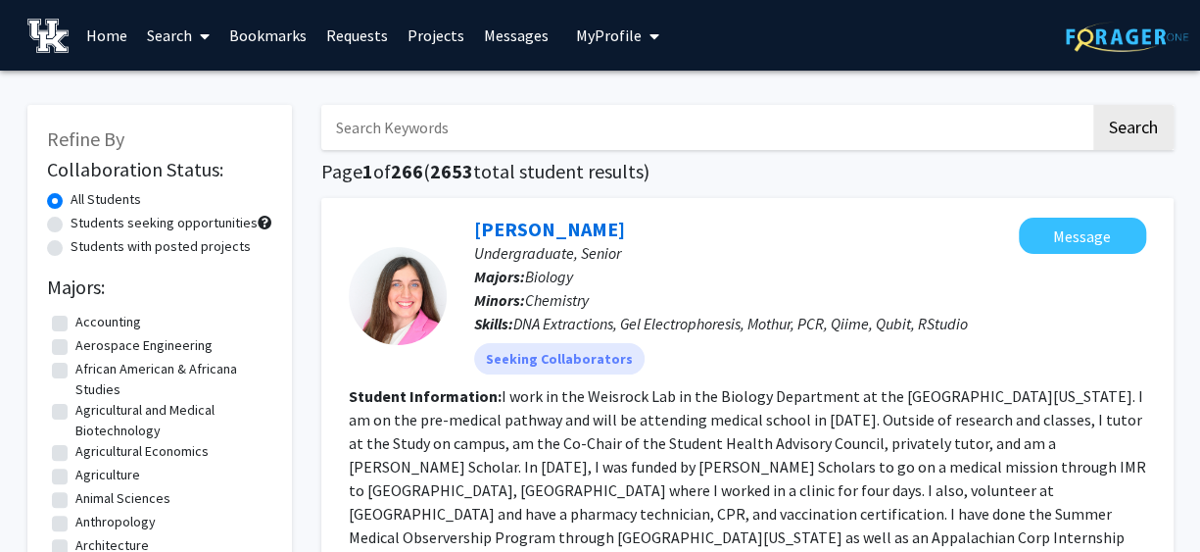
click at [203, 46] on span at bounding box center [201, 36] width 18 height 69
click at [225, 93] on span "Faculty/Staff" at bounding box center [209, 90] width 144 height 39
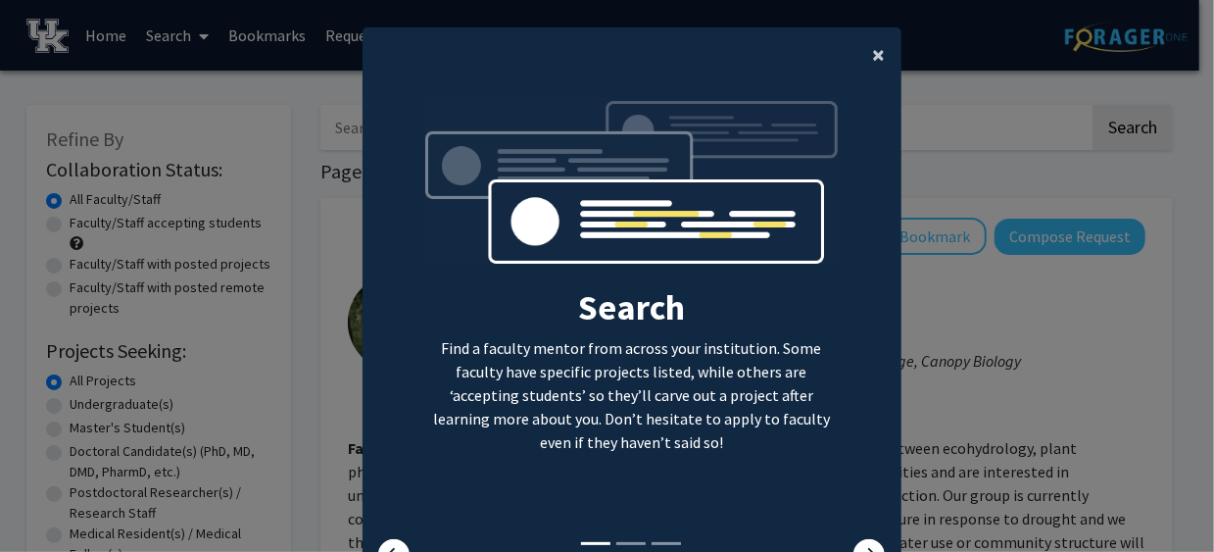
click at [877, 56] on span "×" at bounding box center [879, 54] width 13 height 30
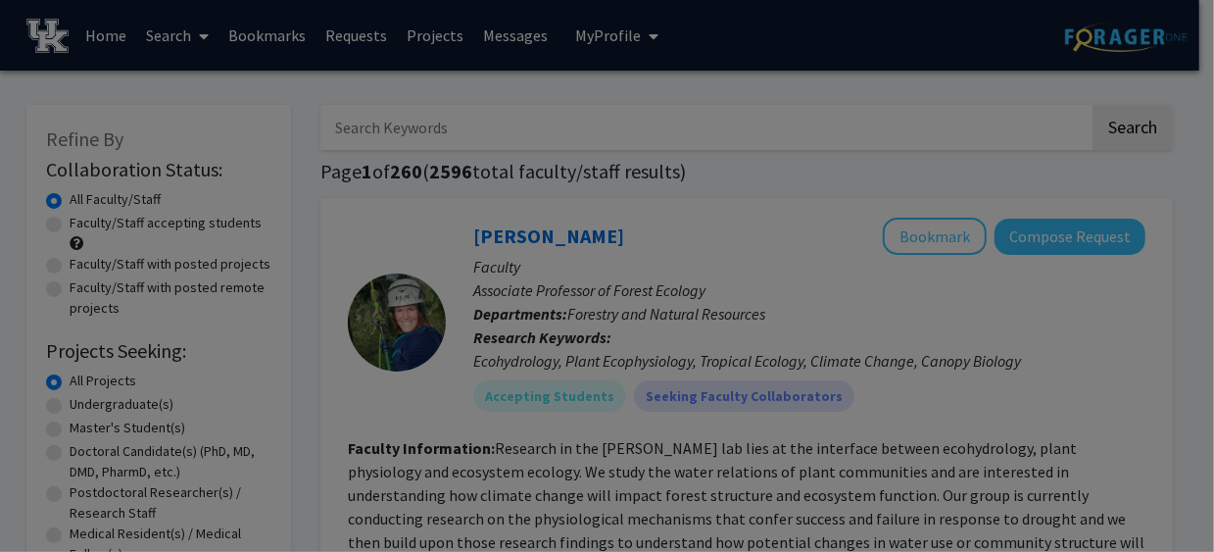
click at [877, 56] on div "Search Find a faculty mentor from across your institution. Some faculty have sp…" at bounding box center [632, 174] width 537 height 441
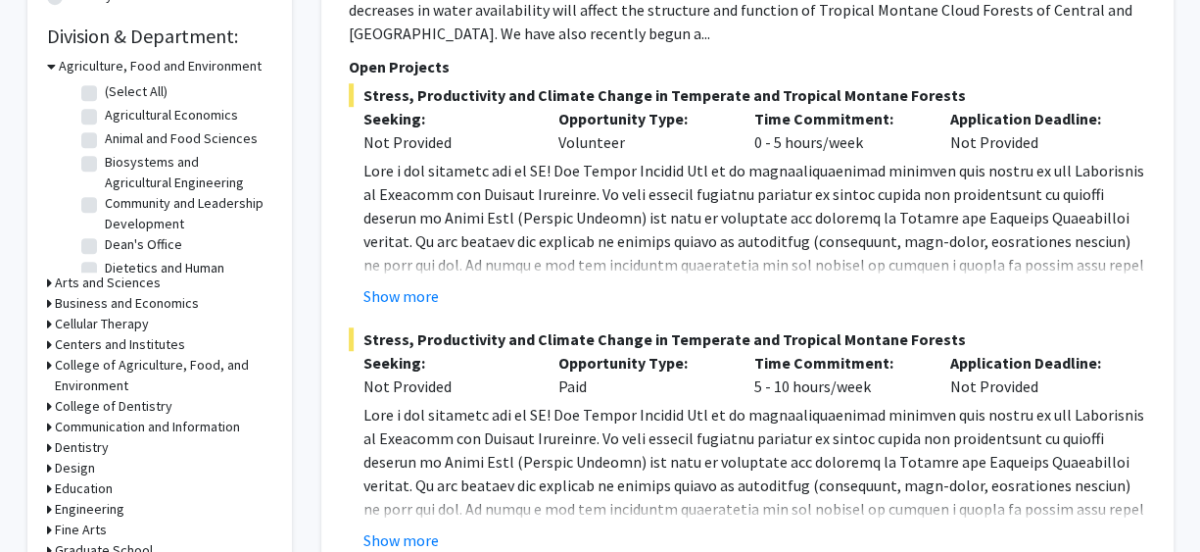
scroll to position [588, 0]
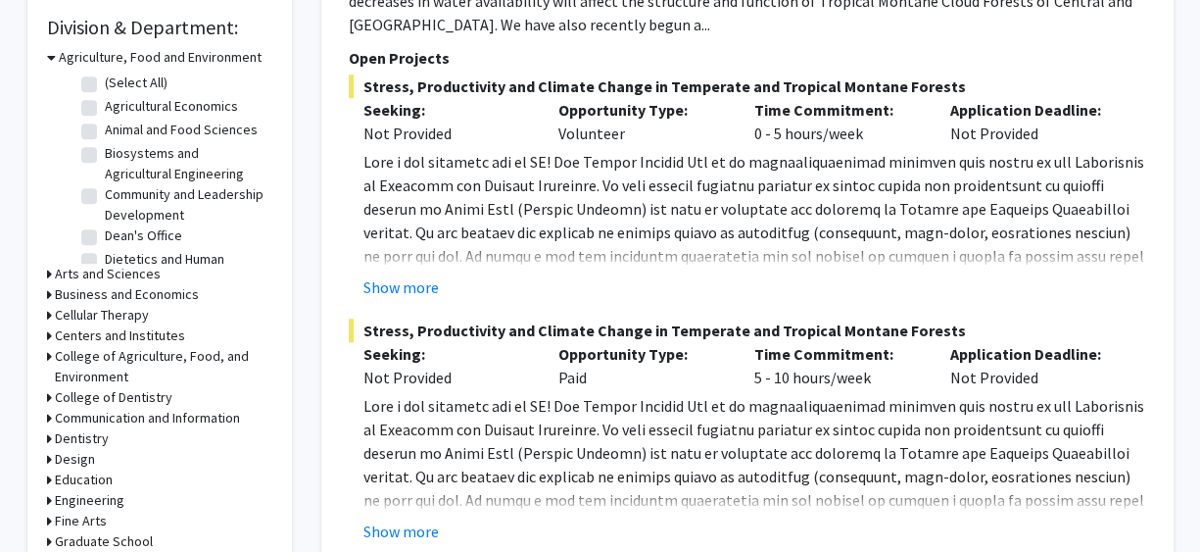
click at [64, 60] on h3 "Agriculture, Food and Environment" at bounding box center [160, 57] width 203 height 21
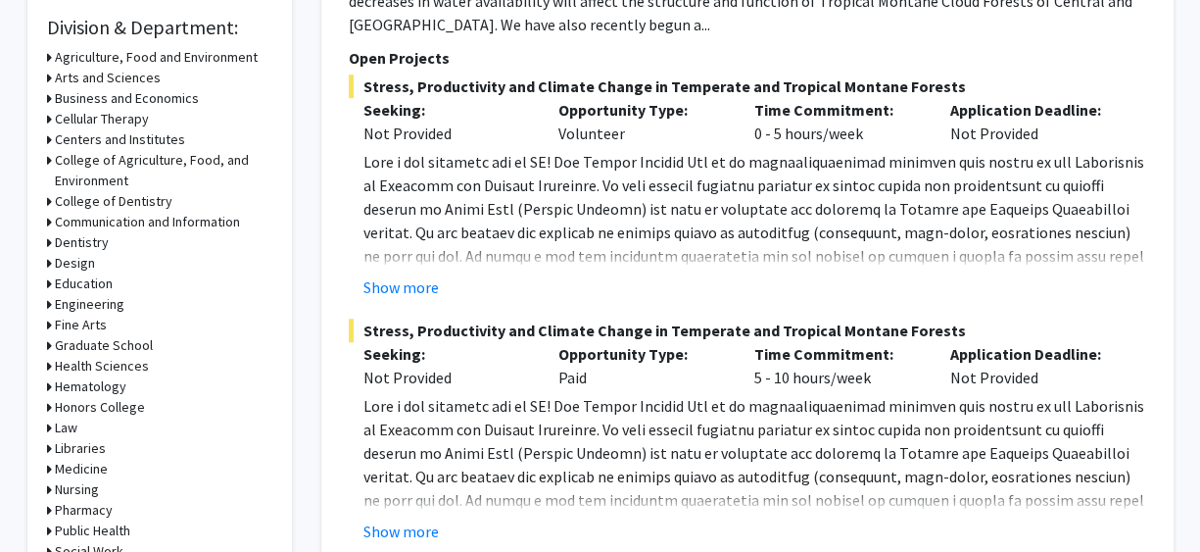
click at [69, 77] on h3 "Arts and Sciences" at bounding box center [108, 78] width 106 height 21
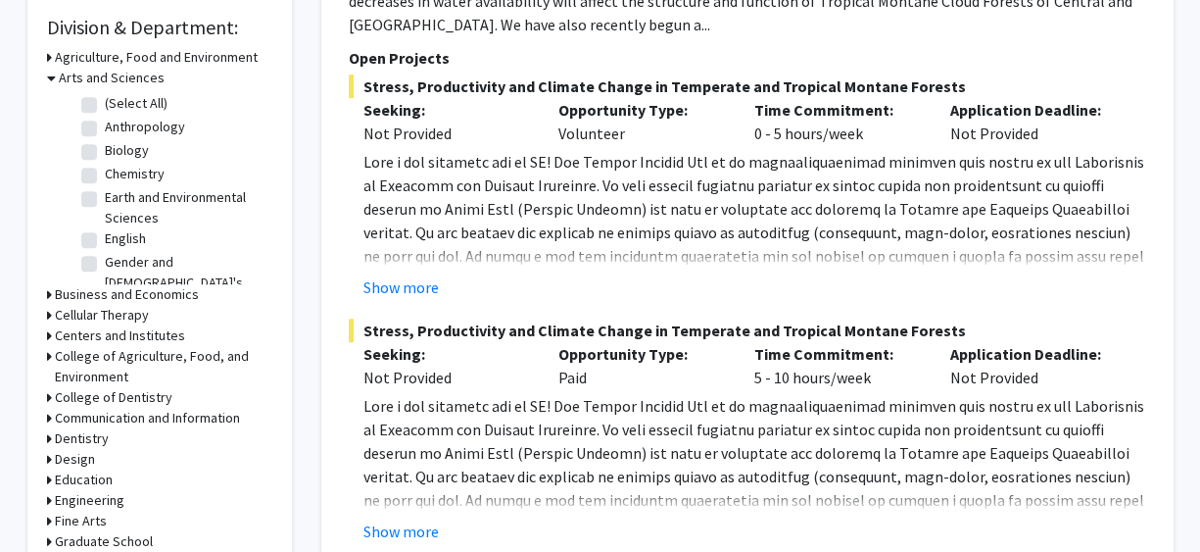
click at [134, 149] on label "Biology" at bounding box center [127, 150] width 44 height 21
click at [118, 149] on input "Biology" at bounding box center [111, 146] width 13 height 13
checkbox input "true"
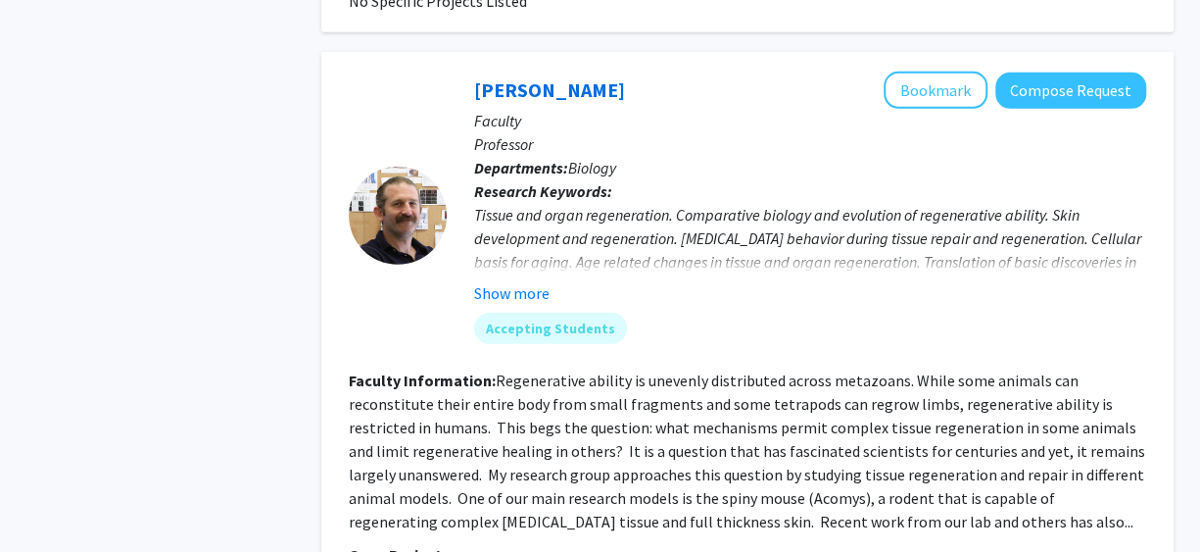
scroll to position [6454, 0]
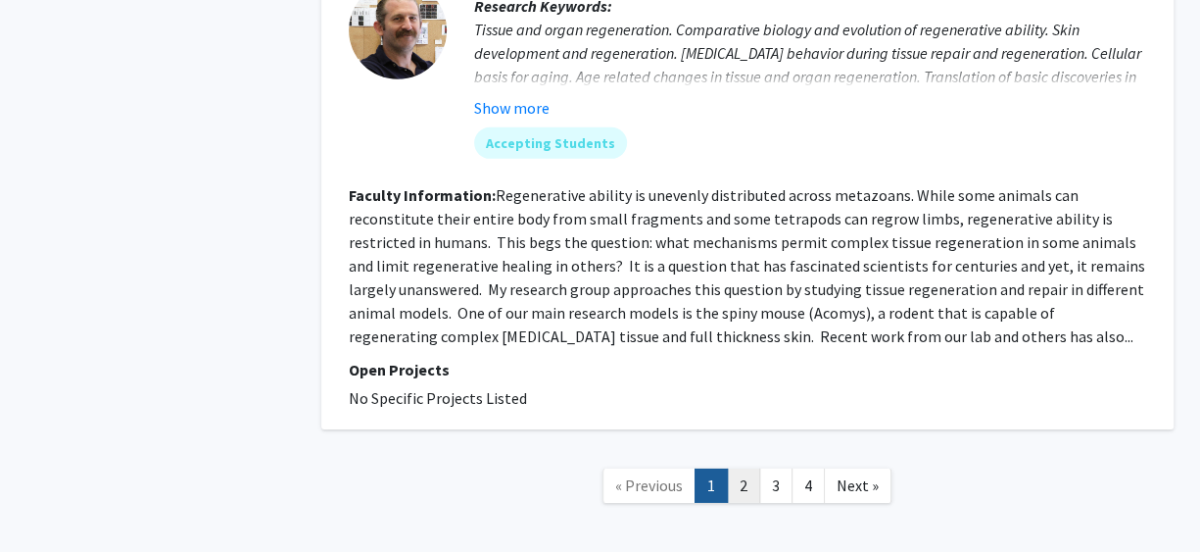
click at [757, 468] on link "2" at bounding box center [743, 485] width 33 height 34
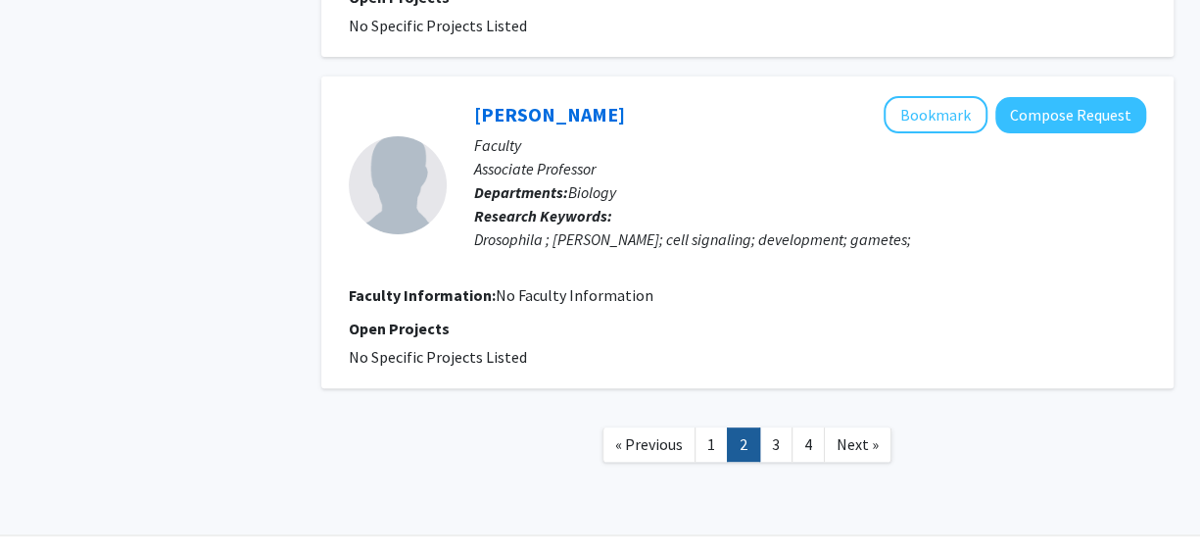
scroll to position [3790, 0]
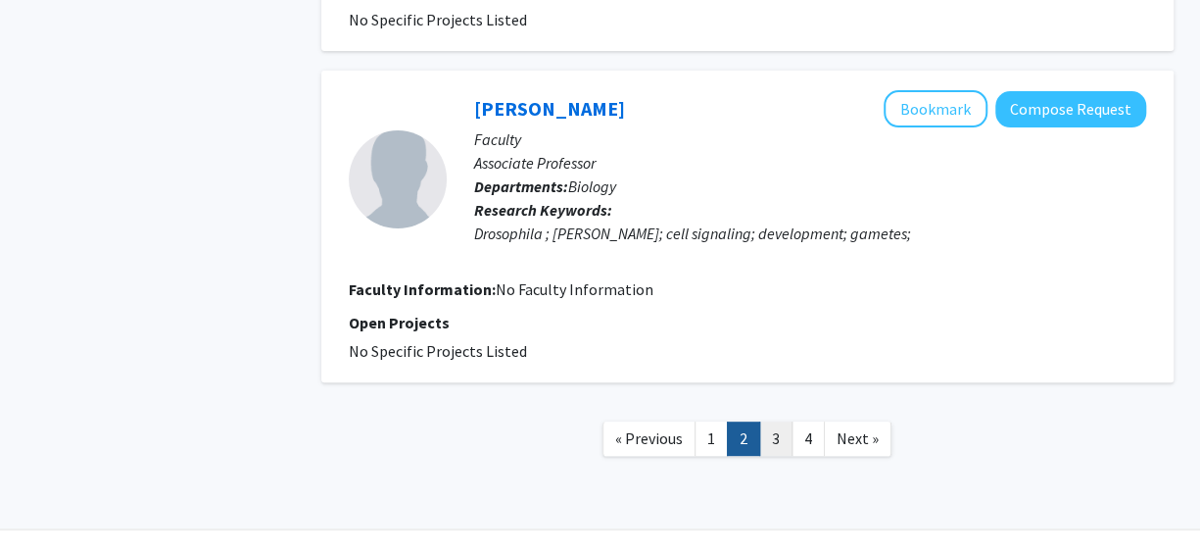
click at [764, 421] on link "3" at bounding box center [775, 438] width 33 height 34
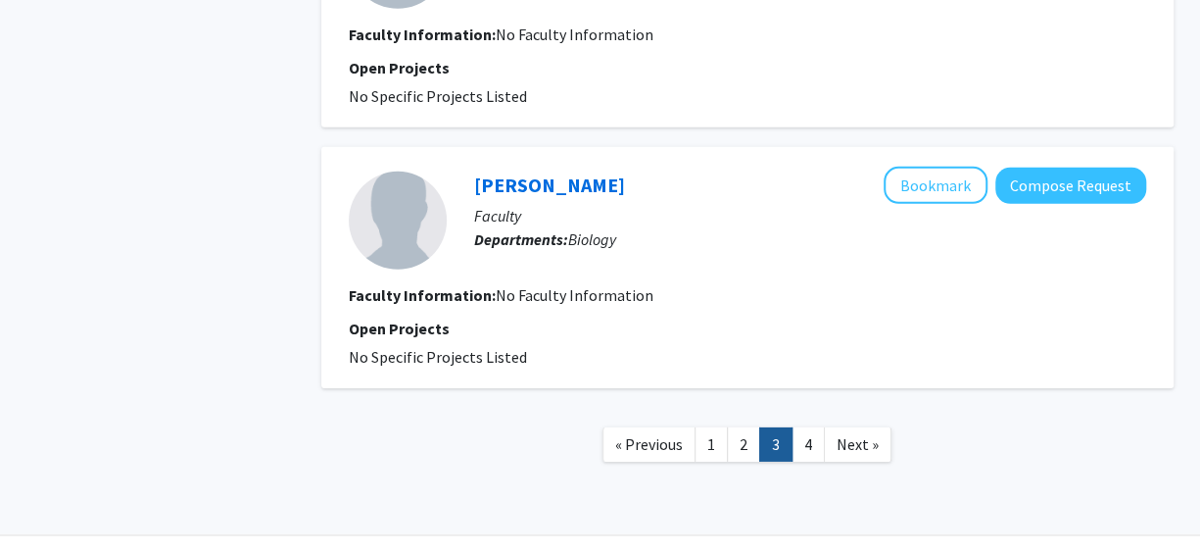
scroll to position [2826, 0]
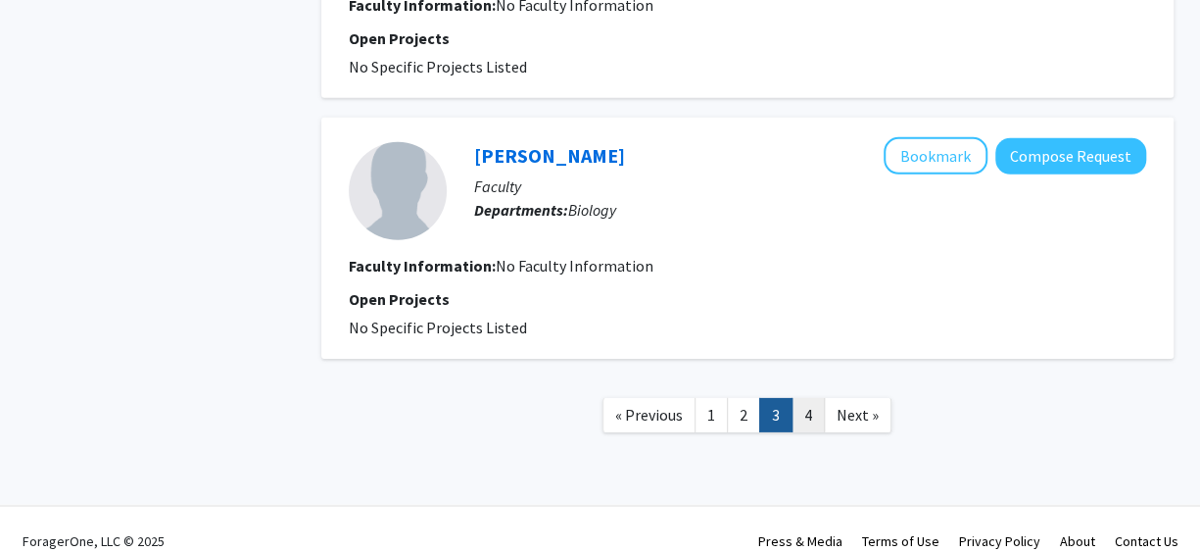
click at [813, 404] on link "4" at bounding box center [808, 415] width 33 height 34
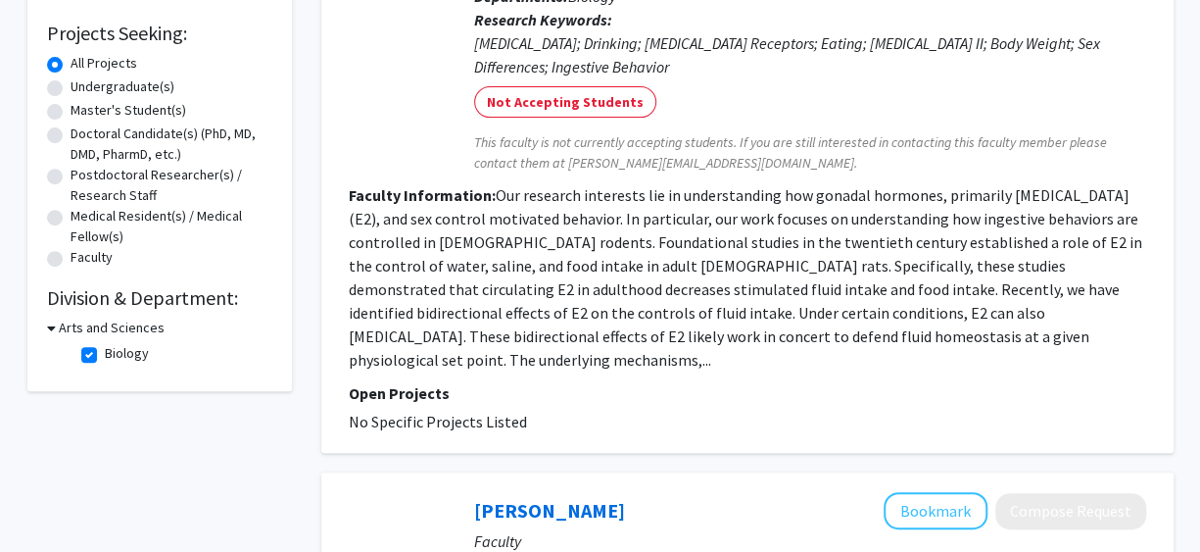
scroll to position [349, 0]
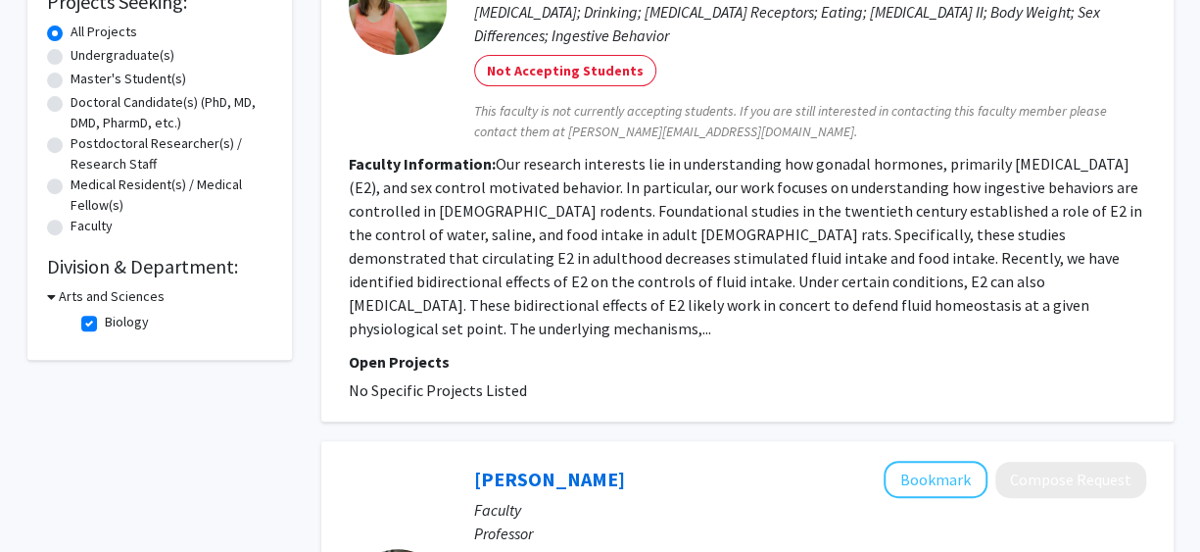
click at [103, 301] on h3 "Arts and Sciences" at bounding box center [112, 296] width 106 height 21
click at [103, 301] on h3 "Arts and Sciences" at bounding box center [108, 296] width 106 height 21
click at [97, 320] on fg-checkbox "Biology Biology" at bounding box center [174, 324] width 186 height 24
click at [105, 322] on label "Biology" at bounding box center [127, 322] width 44 height 21
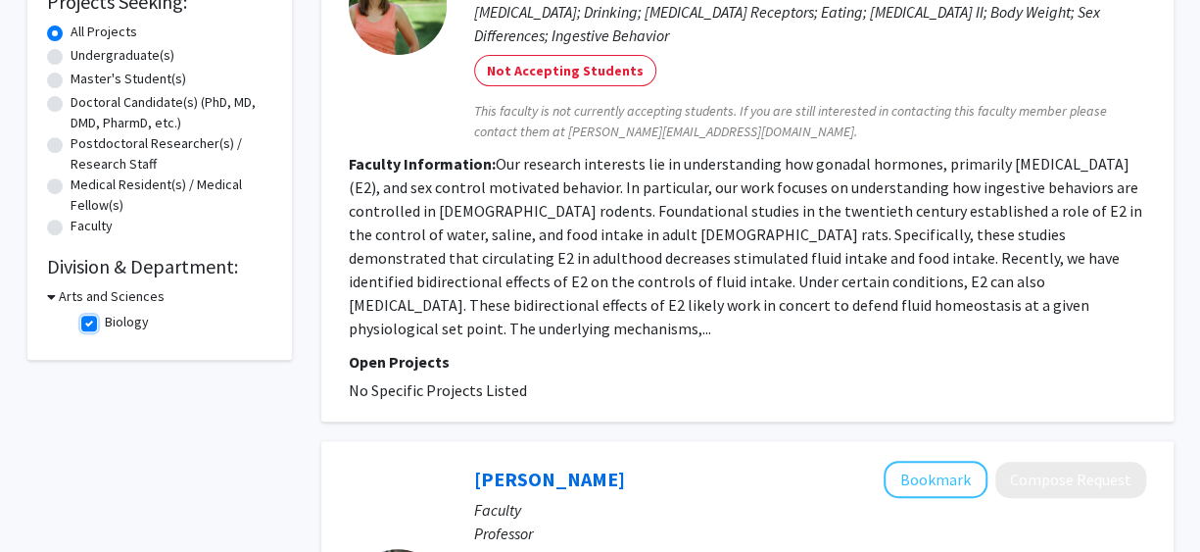
click at [105, 322] on input "Biology" at bounding box center [111, 318] width 13 height 13
checkbox input "false"
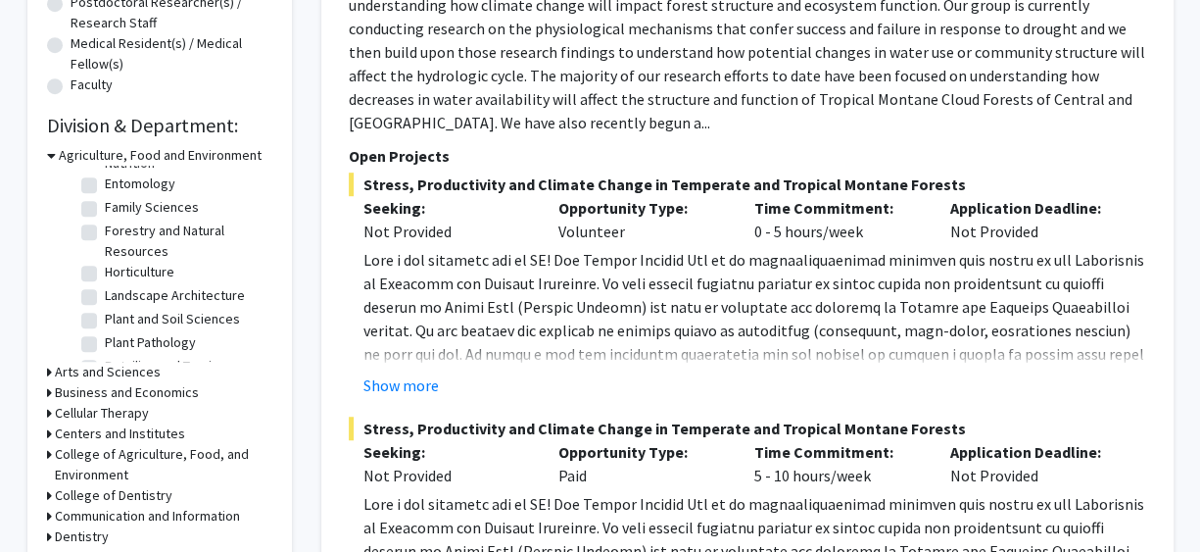
scroll to position [294, 0]
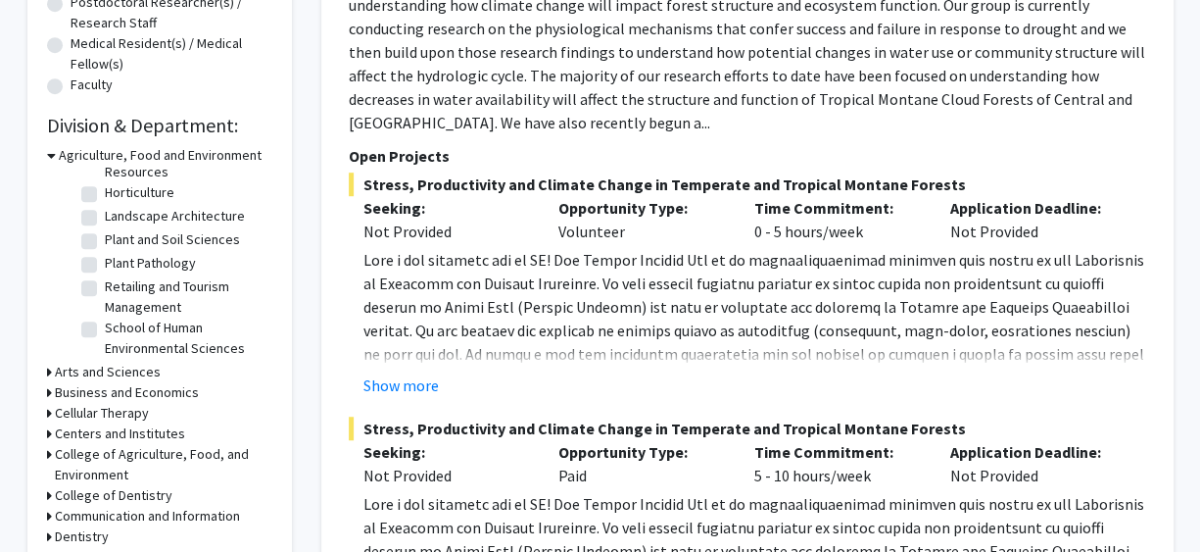
click at [113, 374] on h3 "Arts and Sciences" at bounding box center [108, 372] width 106 height 21
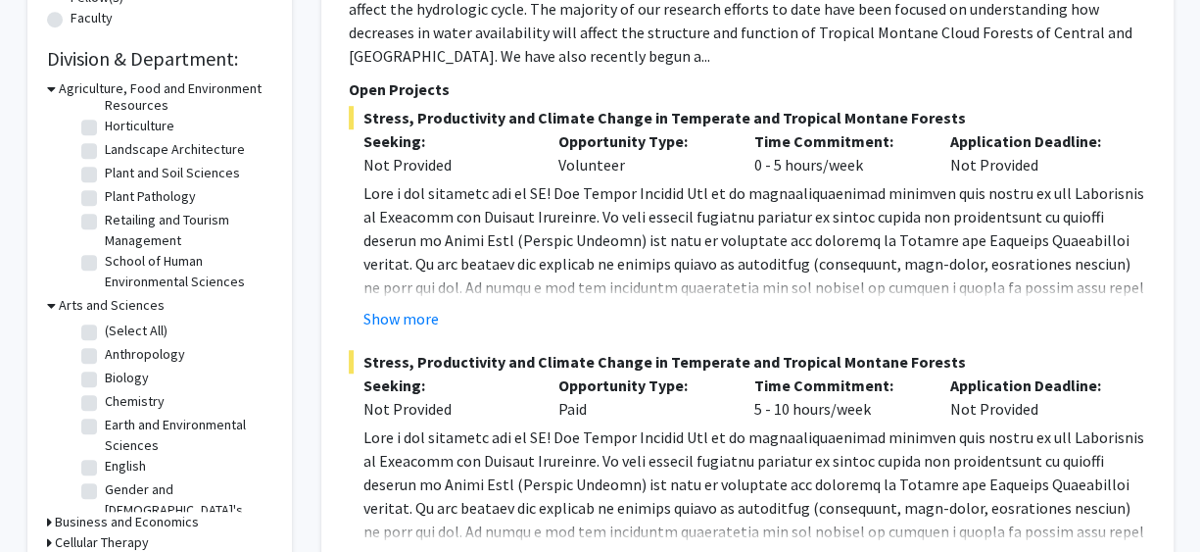
scroll to position [588, 0]
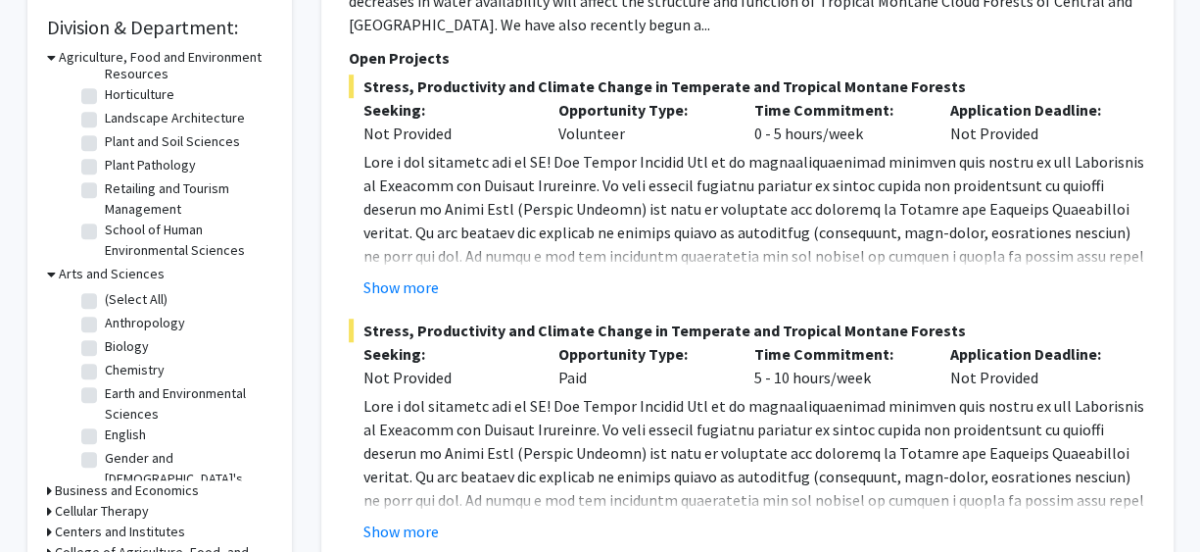
drag, startPoint x: 87, startPoint y: 346, endPoint x: 85, endPoint y: 358, distance: 11.9
click at [105, 353] on label "Biology" at bounding box center [127, 346] width 44 height 21
click at [105, 349] on input "Biology" at bounding box center [111, 342] width 13 height 13
checkbox input "true"
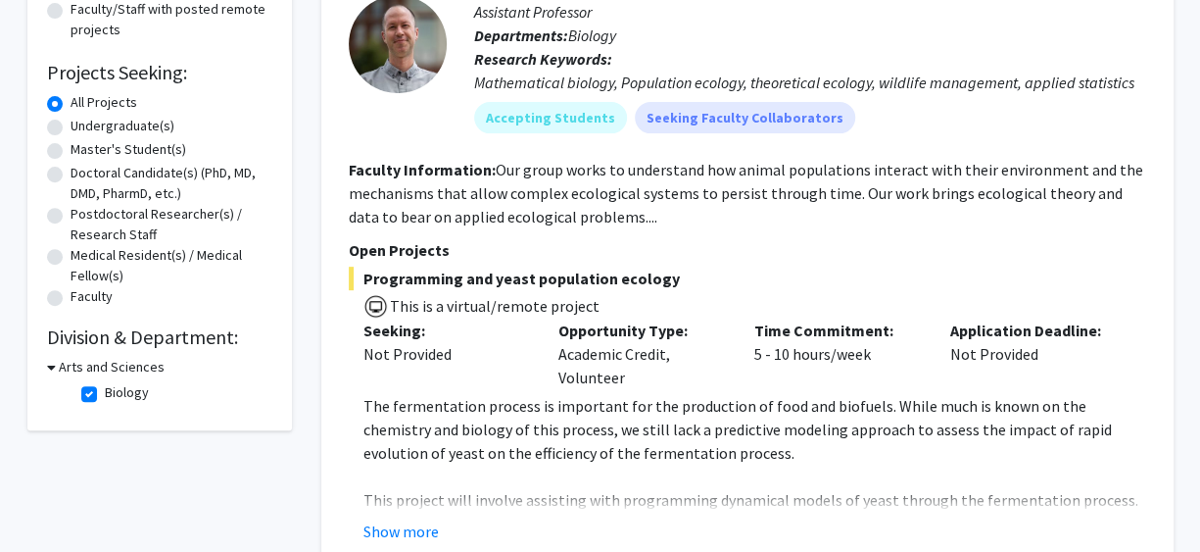
scroll to position [392, 0]
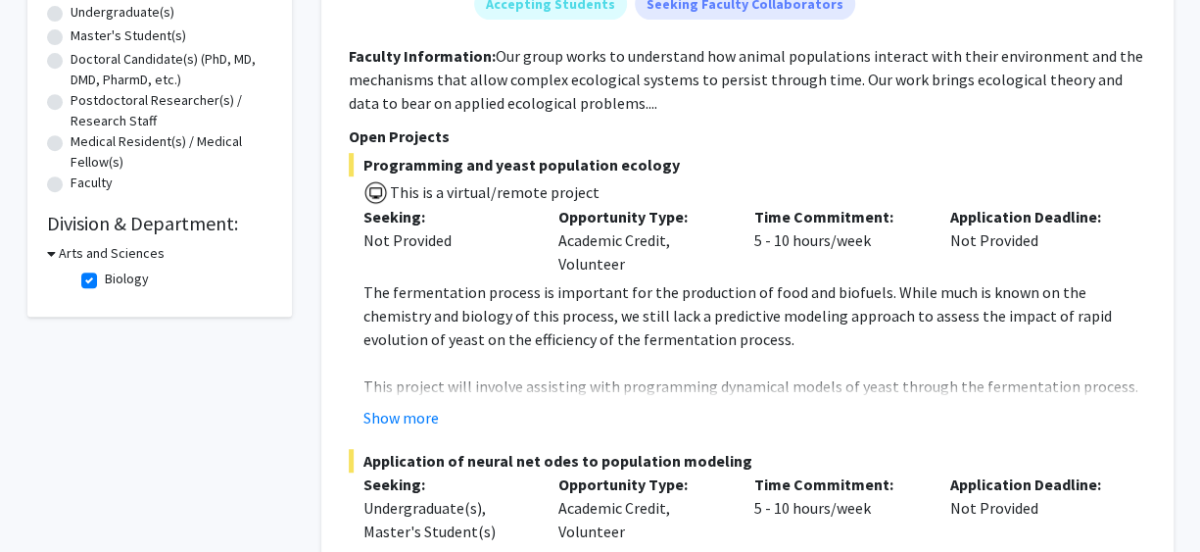
click at [171, 227] on h2 "Division & Department:" at bounding box center [159, 224] width 225 height 24
click at [144, 258] on h3 "Arts and Sciences" at bounding box center [112, 253] width 106 height 21
click at [144, 258] on h3 "Arts and Sciences" at bounding box center [108, 253] width 106 height 21
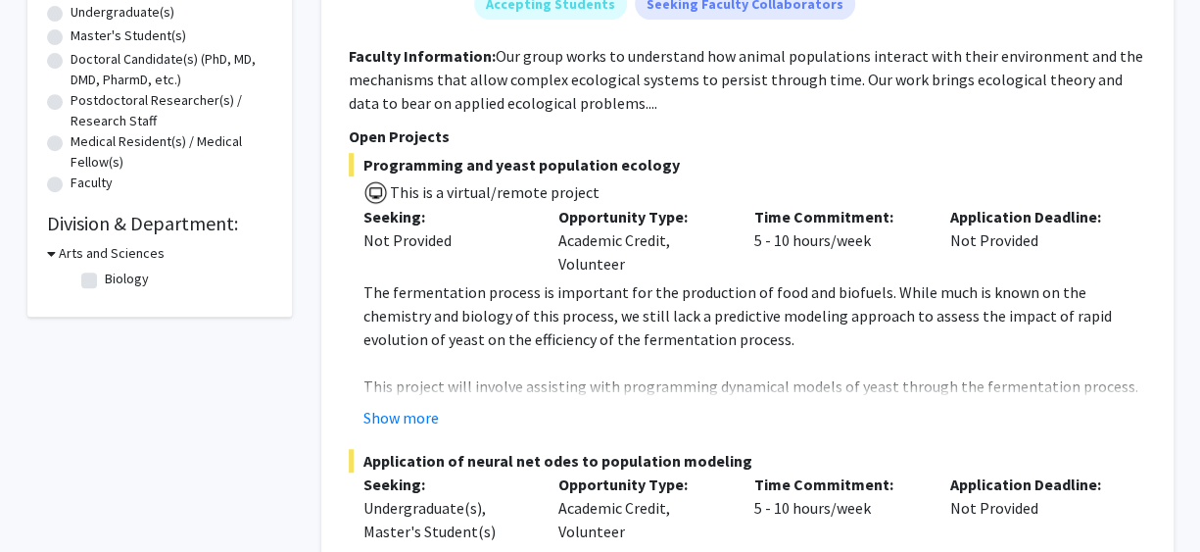
checkbox input "false"
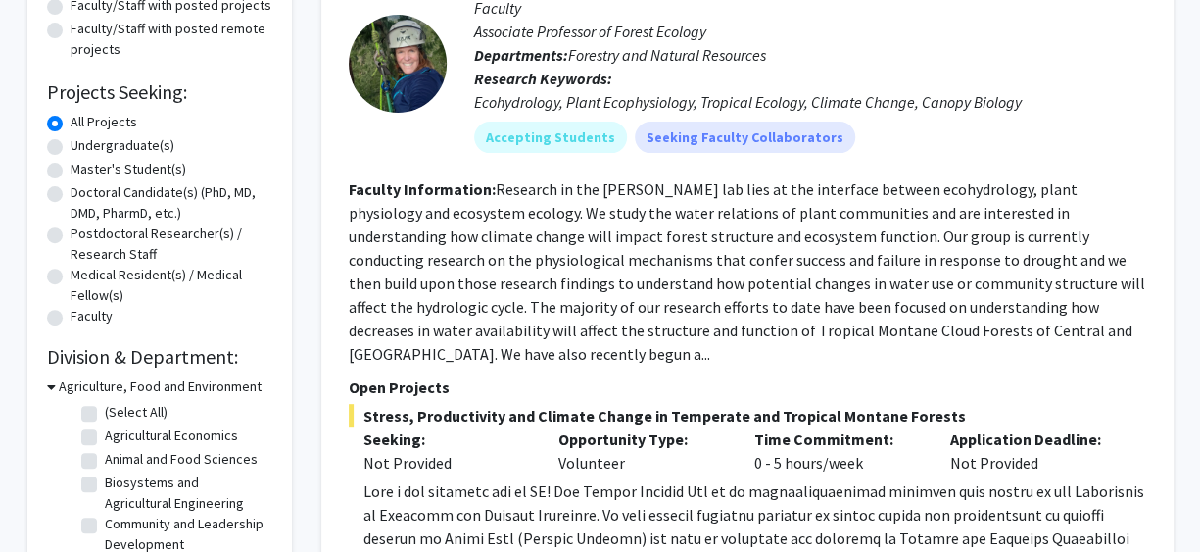
click at [178, 377] on h3 "Agriculture, Food and Environment" at bounding box center [160, 386] width 203 height 21
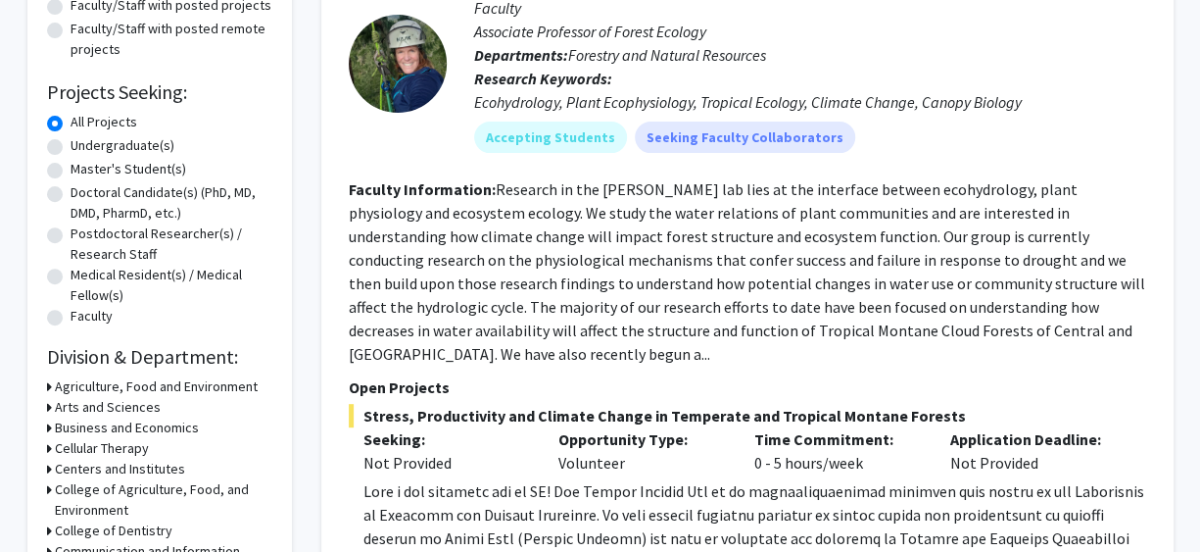
click at [144, 149] on label "Undergraduate(s)" at bounding box center [123, 145] width 104 height 21
click at [83, 148] on input "Undergraduate(s)" at bounding box center [77, 141] width 13 height 13
radio input "true"
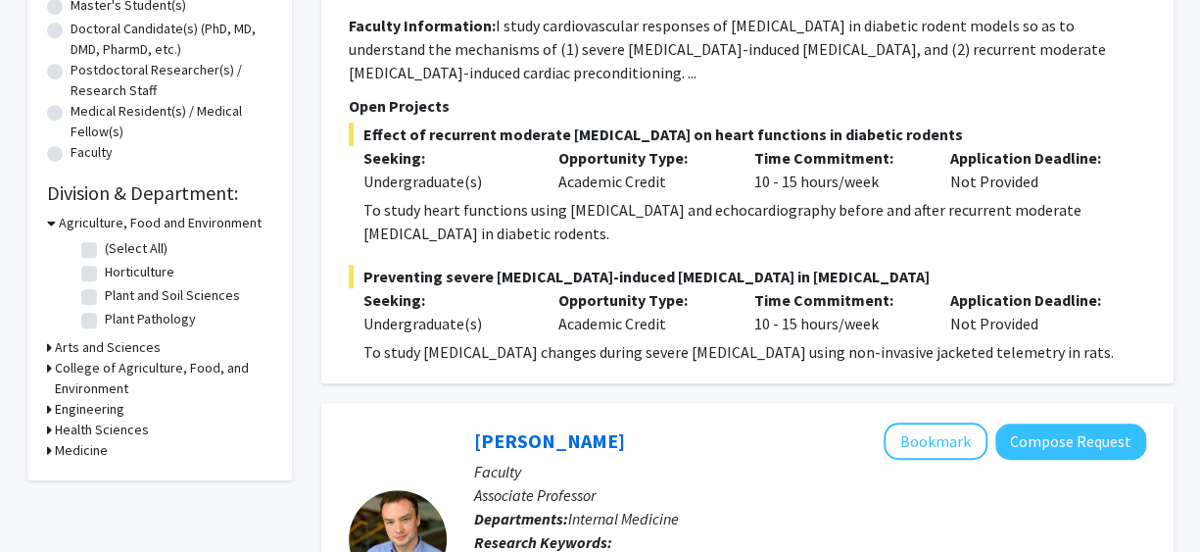
scroll to position [392, 0]
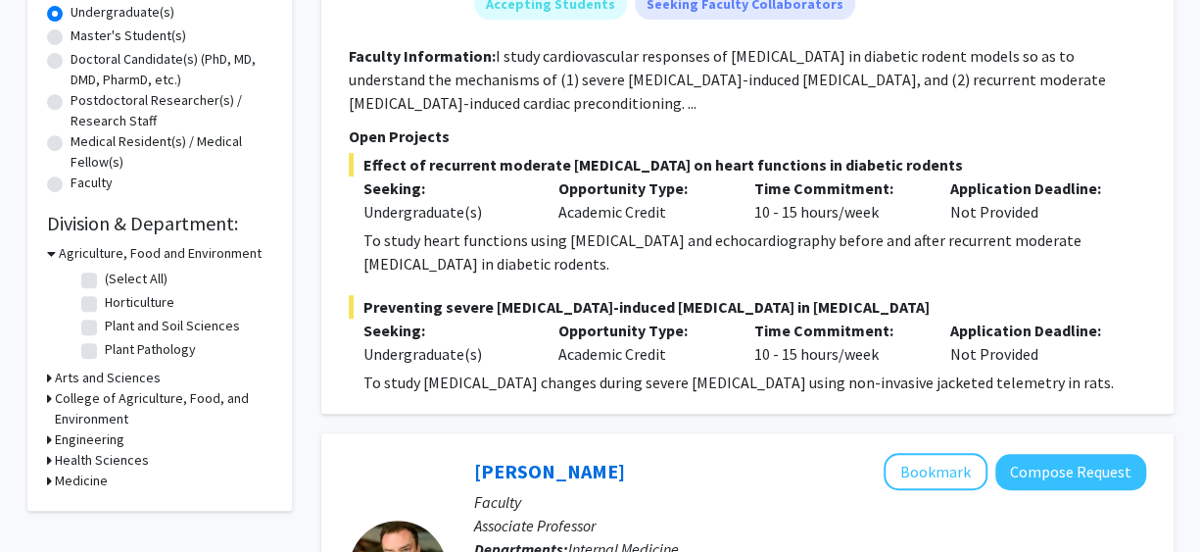
click at [146, 376] on h3 "Arts and Sciences" at bounding box center [108, 377] width 106 height 21
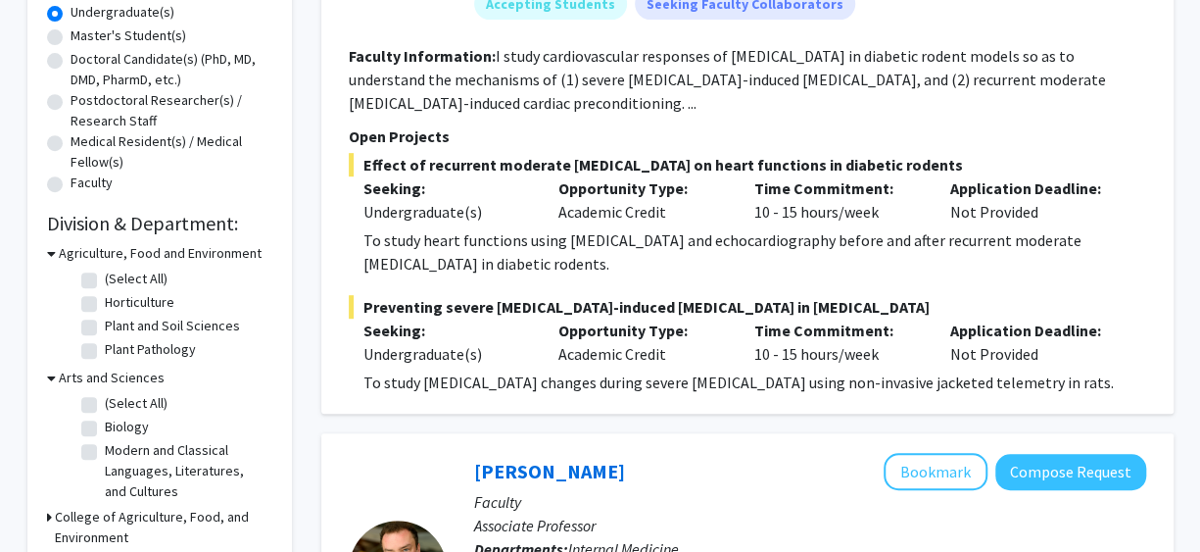
click at [157, 383] on h3 "Arts and Sciences" at bounding box center [112, 377] width 106 height 21
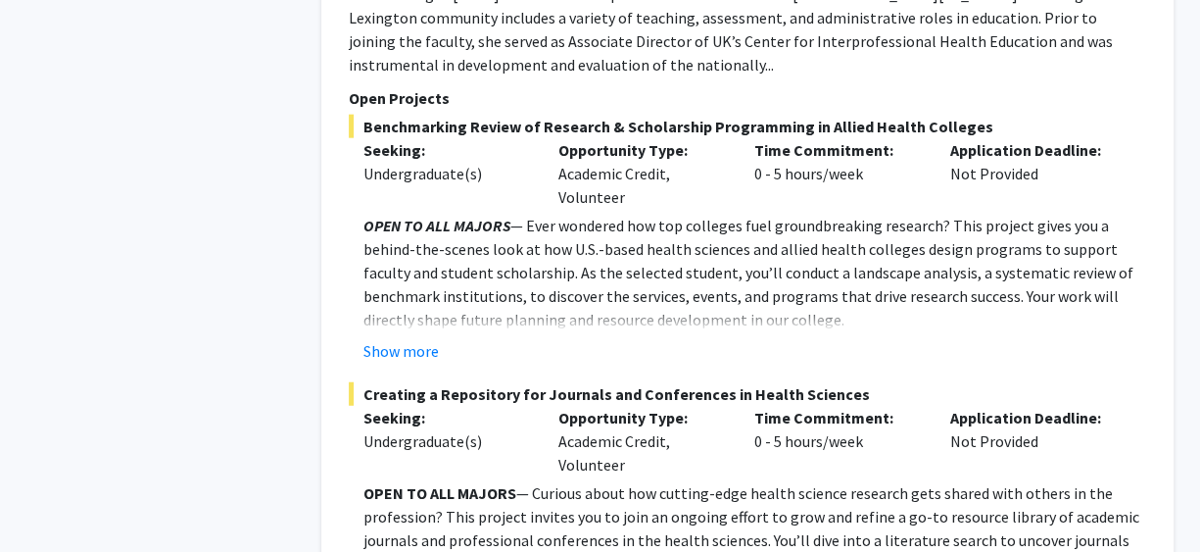
scroll to position [9505, 0]
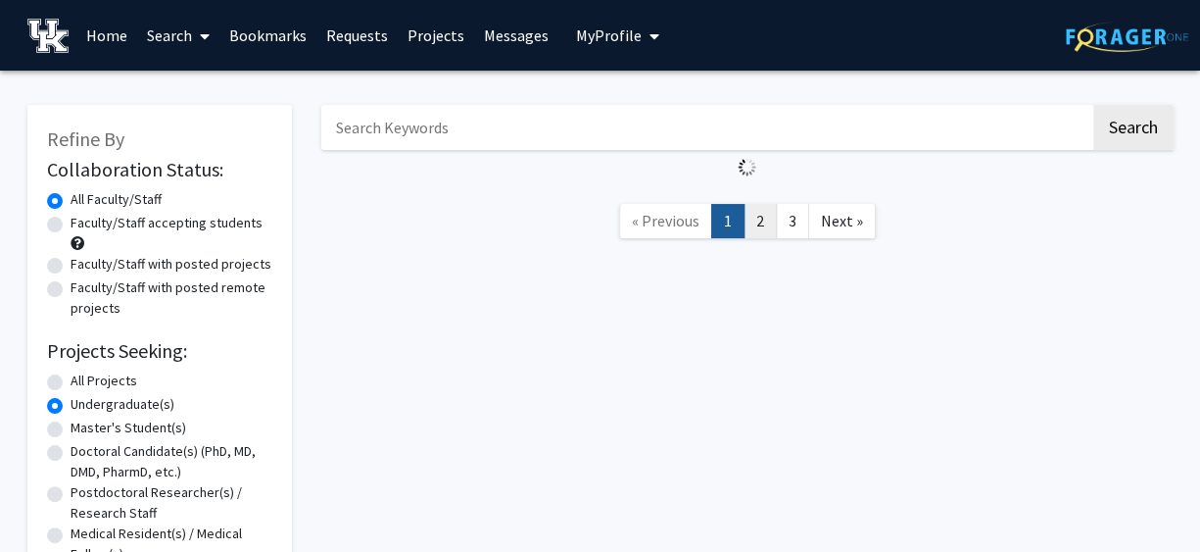
click at [760, 514] on div "Search « Previous 1 2 3 Next »" at bounding box center [748, 493] width 882 height 817
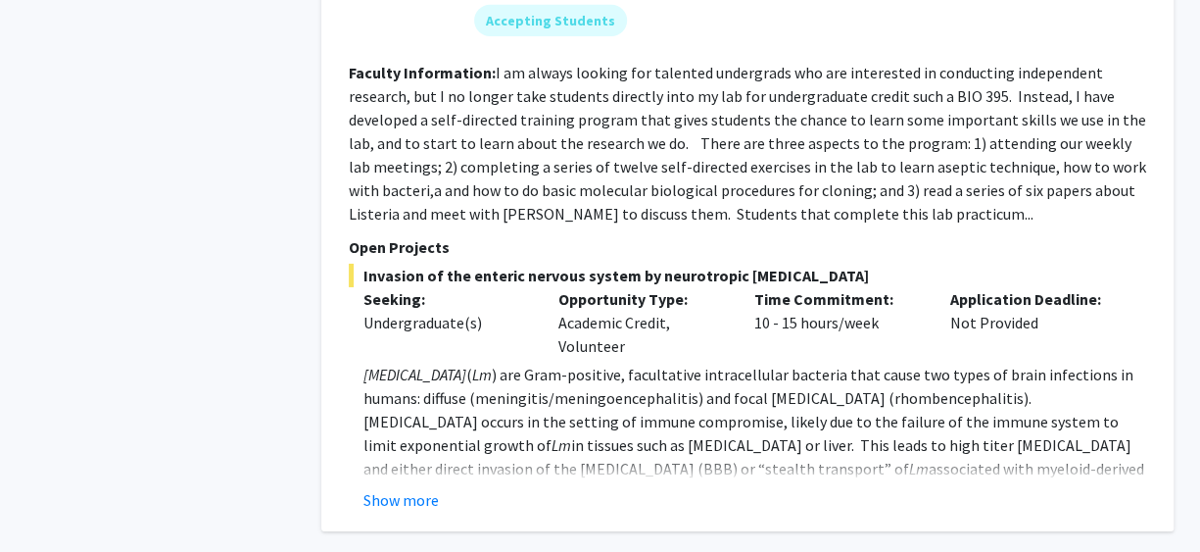
scroll to position [6748, 0]
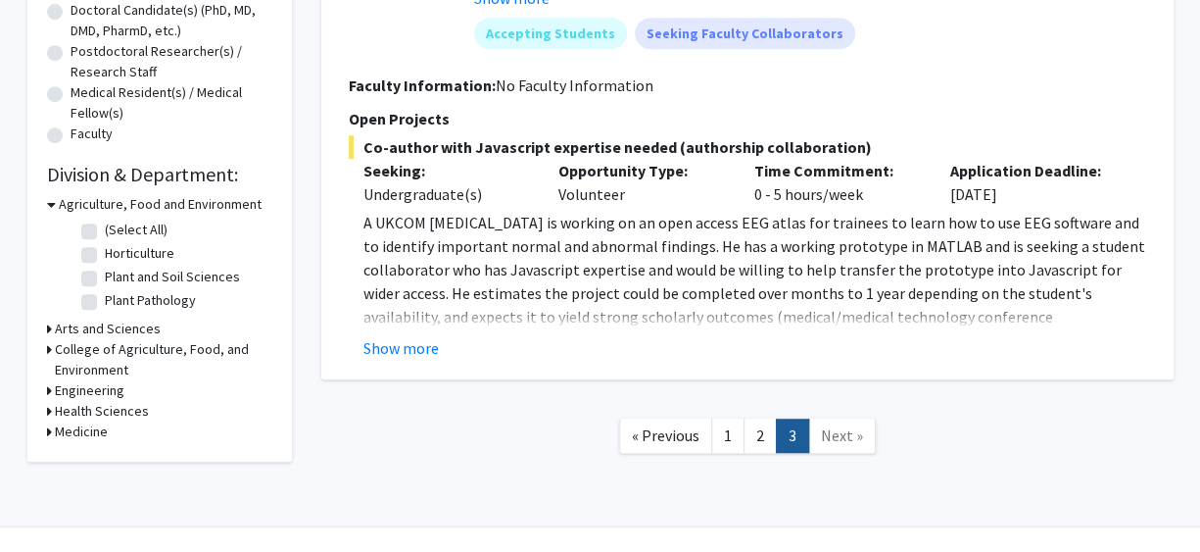
scroll to position [485, 0]
